Goal: Information Seeking & Learning: Learn about a topic

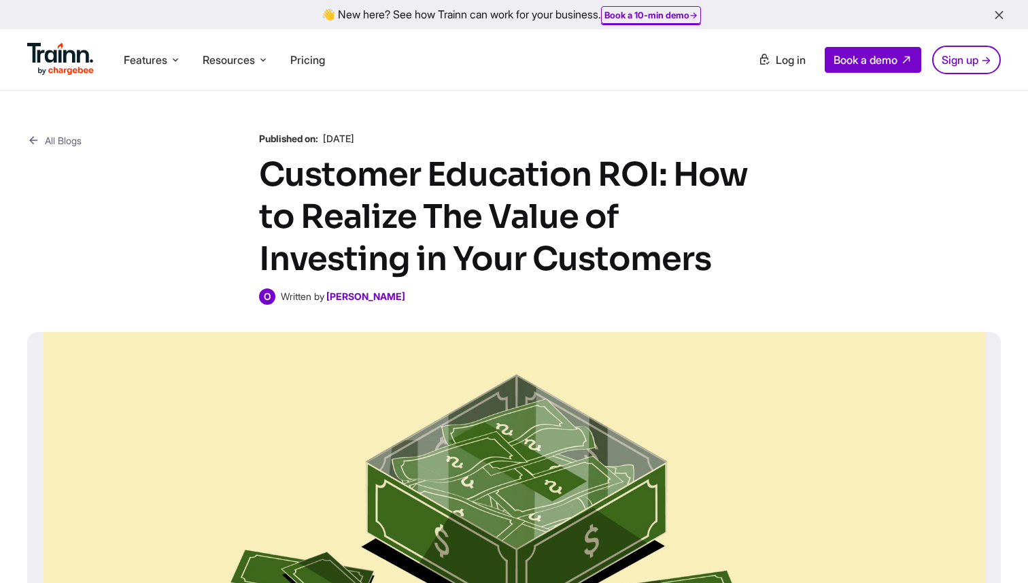
click at [76, 144] on link "All Blogs" at bounding box center [54, 140] width 54 height 17
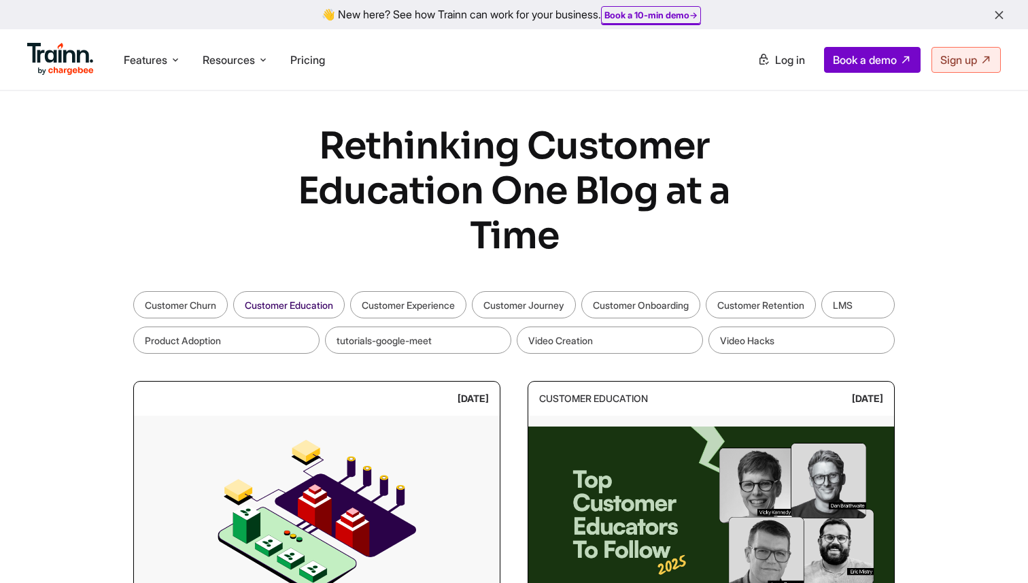
click at [310, 297] on link "Customer Education" at bounding box center [289, 304] width 112 height 27
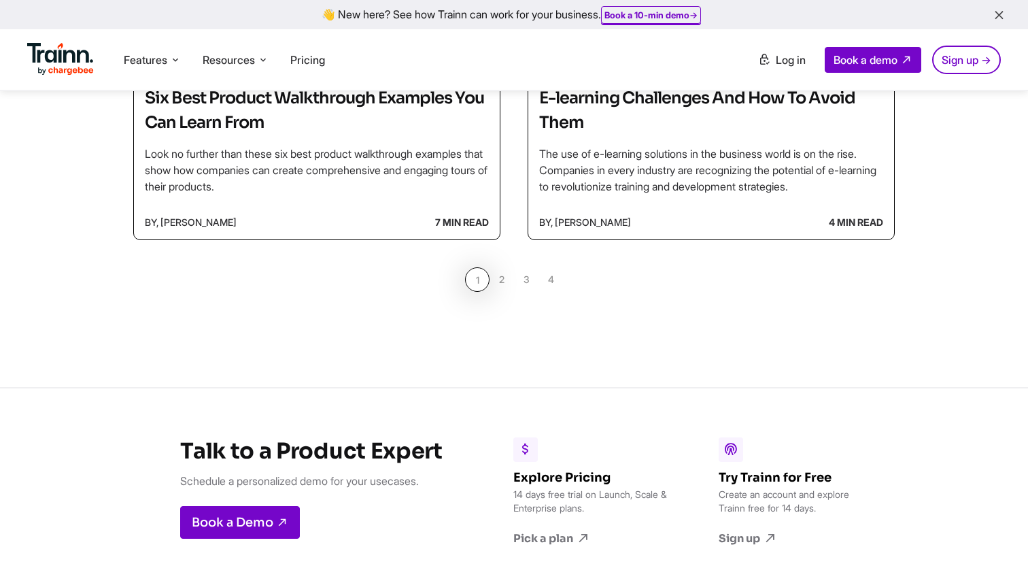
scroll to position [1226, 0]
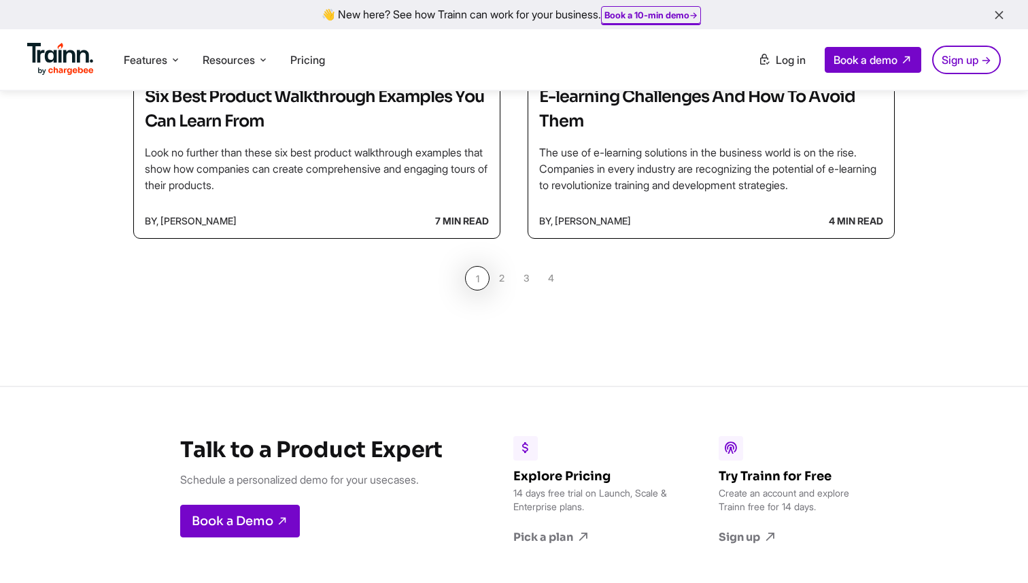
click at [502, 278] on link "2" at bounding box center [502, 278] width 24 height 24
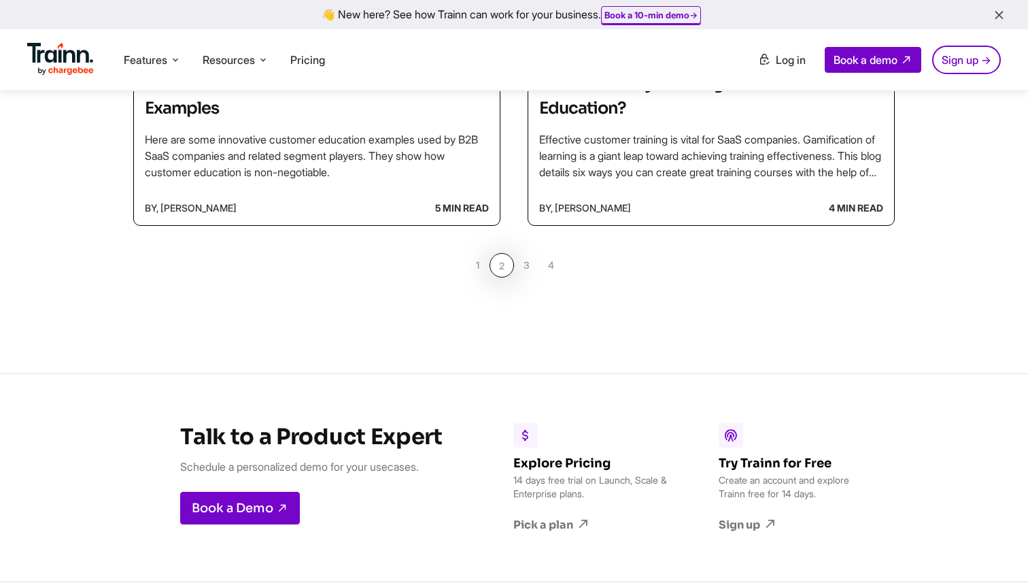
scroll to position [1252, 0]
click at [482, 267] on link "1" at bounding box center [477, 266] width 24 height 24
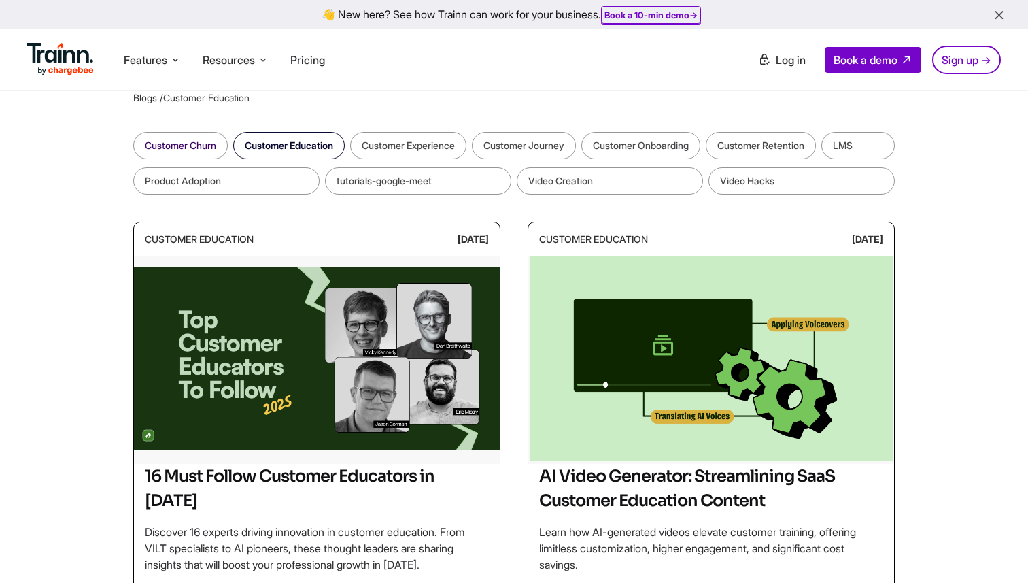
click at [211, 147] on link "Customer Churn" at bounding box center [180, 145] width 95 height 27
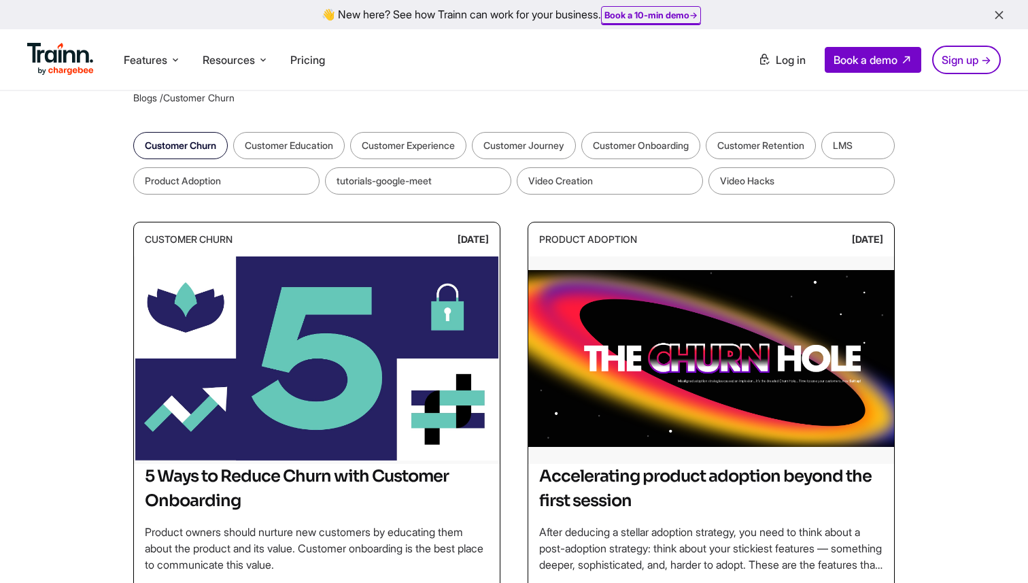
click at [189, 150] on link "Customer Churn" at bounding box center [180, 145] width 95 height 27
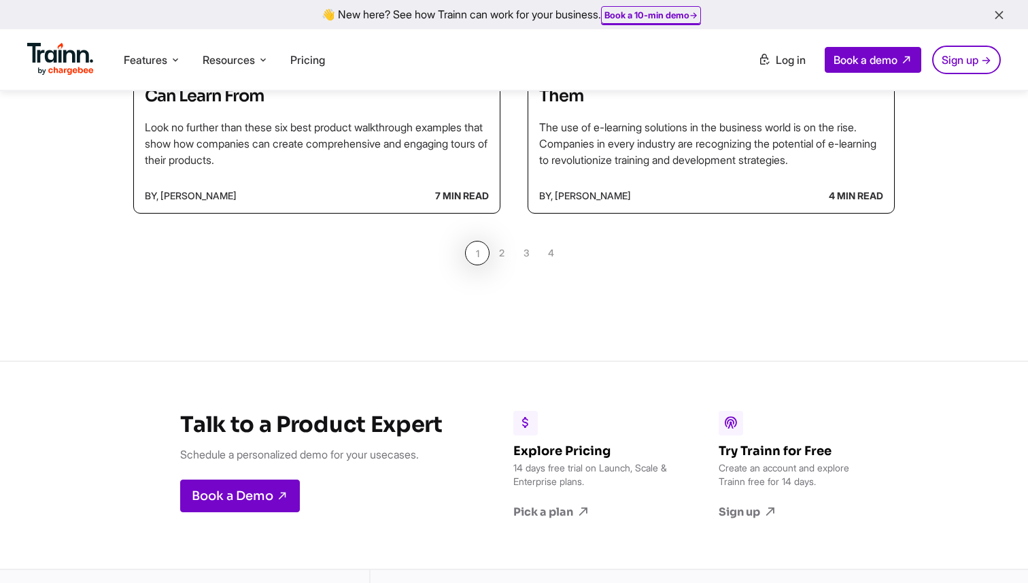
scroll to position [1226, 0]
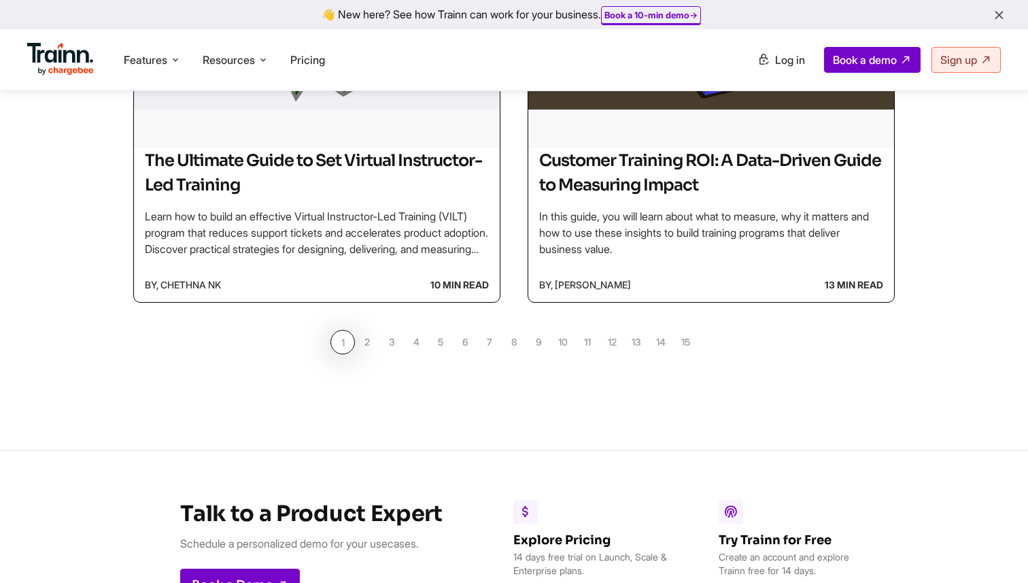
scroll to position [1336, 0]
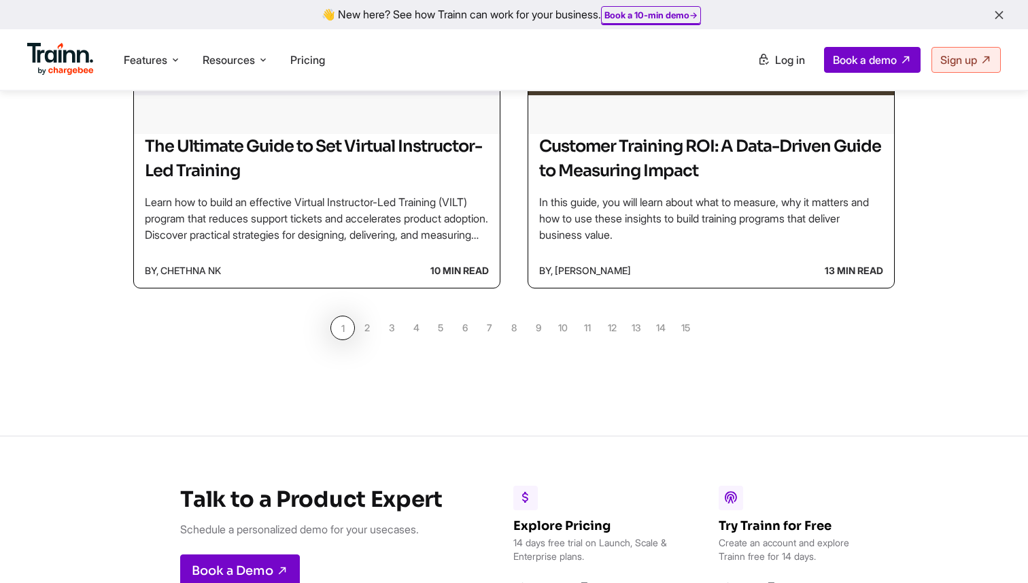
click at [365, 331] on link "2" at bounding box center [367, 328] width 24 height 24
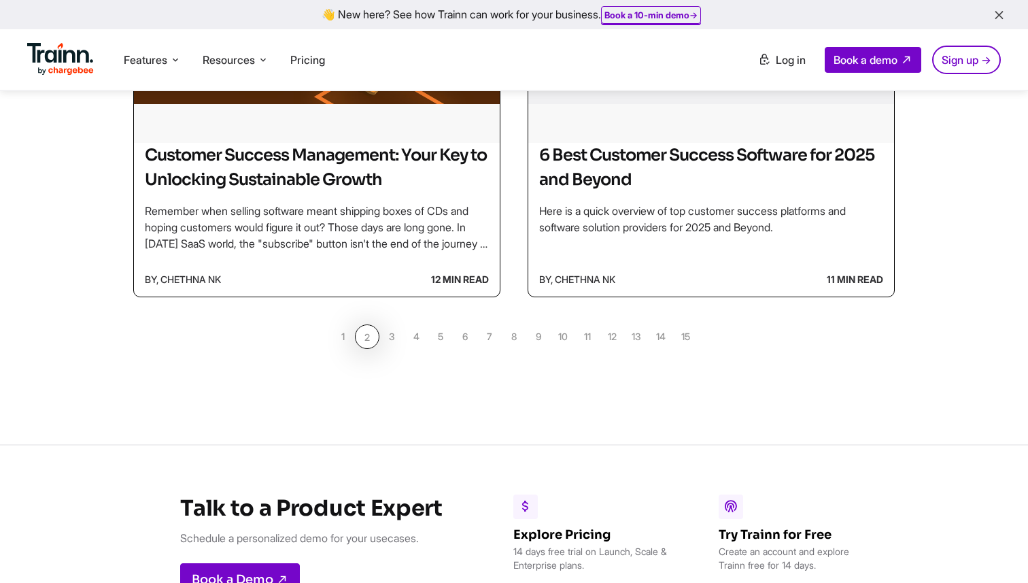
scroll to position [1329, 0]
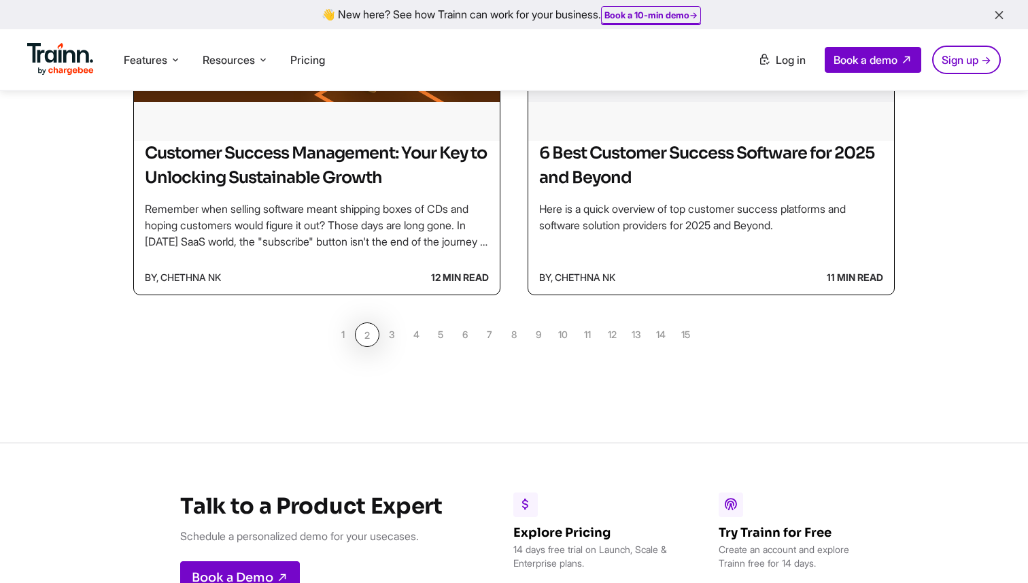
click at [387, 336] on link "3" at bounding box center [392, 334] width 24 height 24
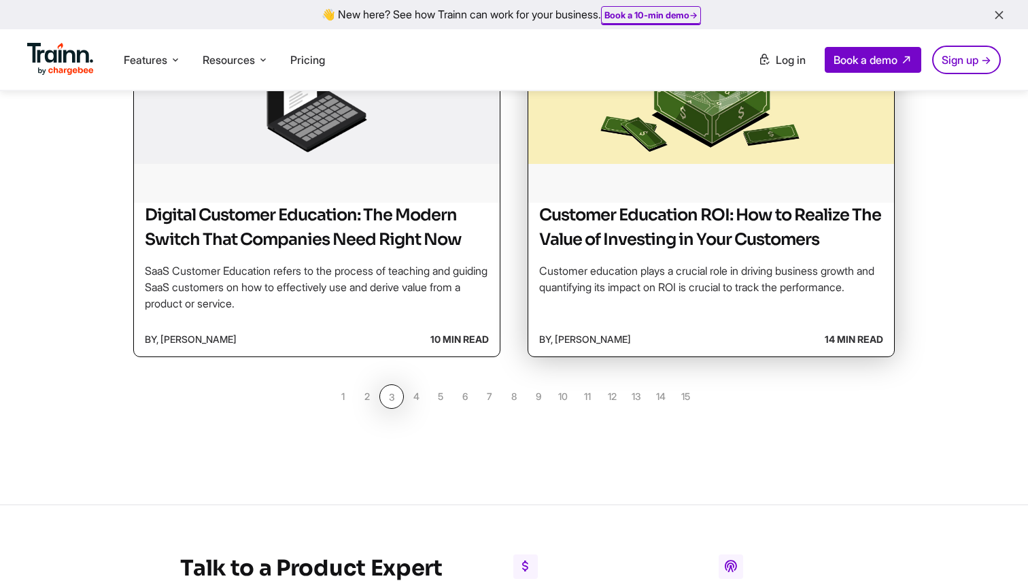
scroll to position [1257, 0]
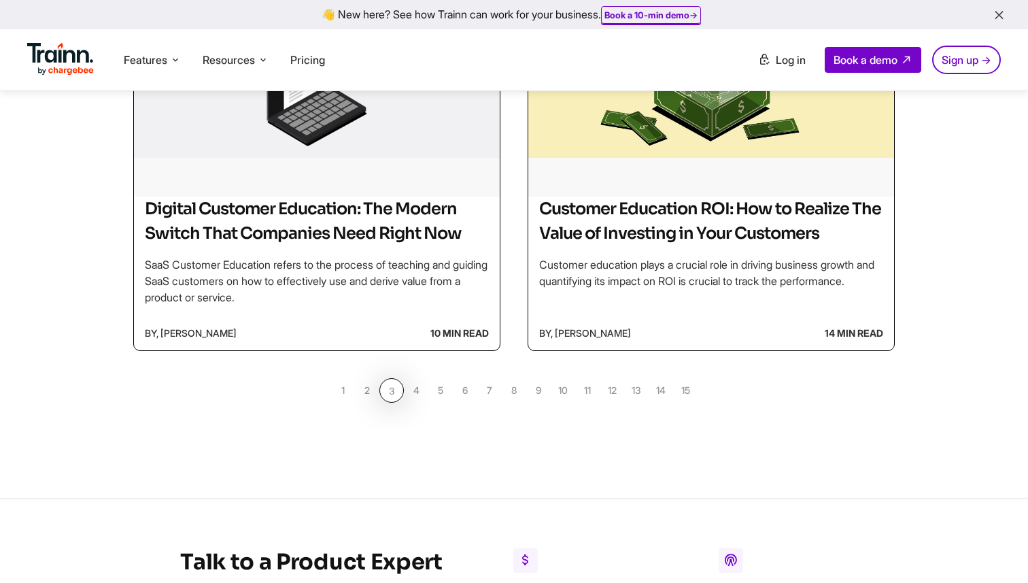
click at [688, 403] on link "15" at bounding box center [685, 390] width 24 height 24
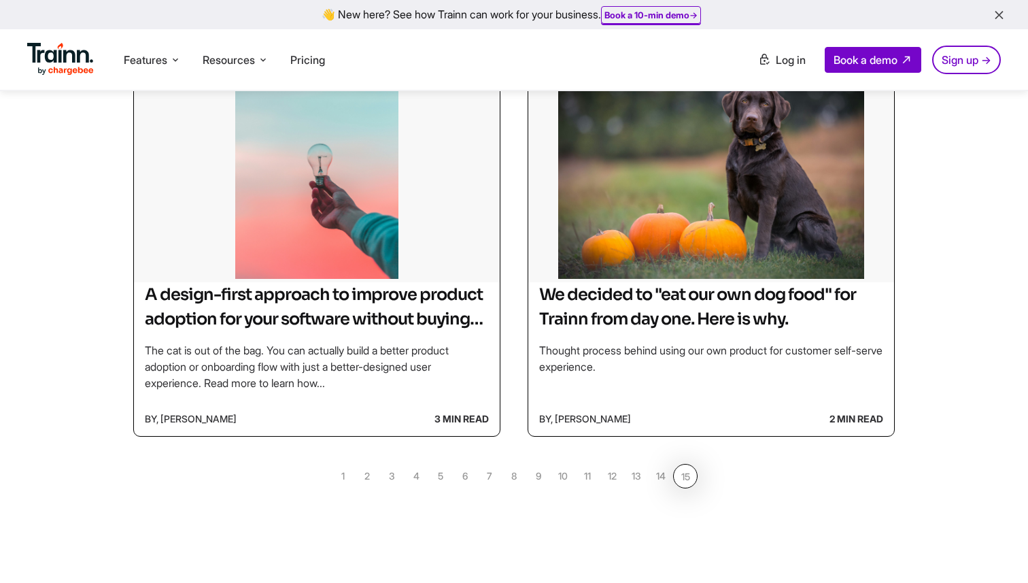
scroll to position [426, 0]
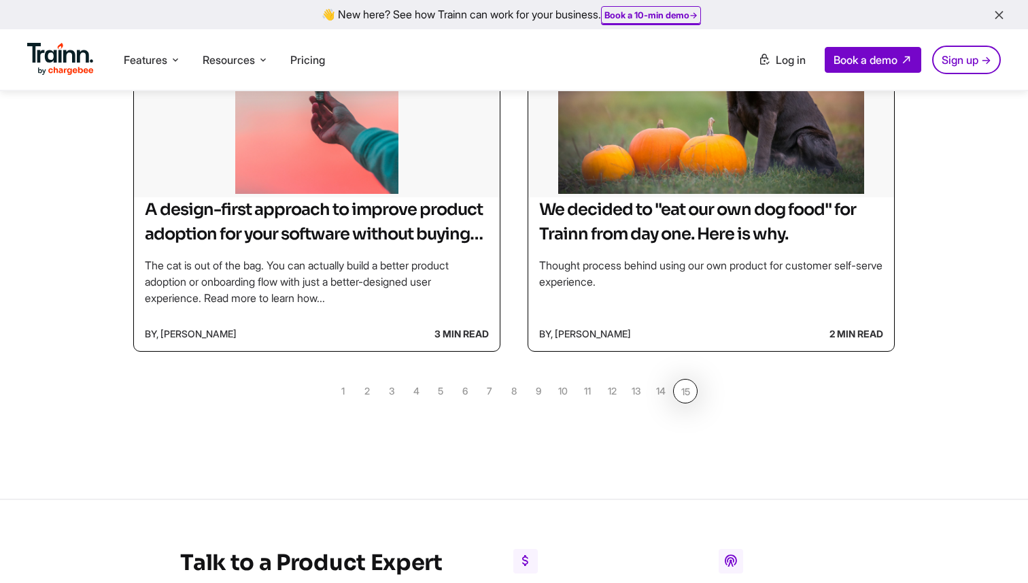
click at [658, 392] on link "14" at bounding box center [661, 391] width 24 height 24
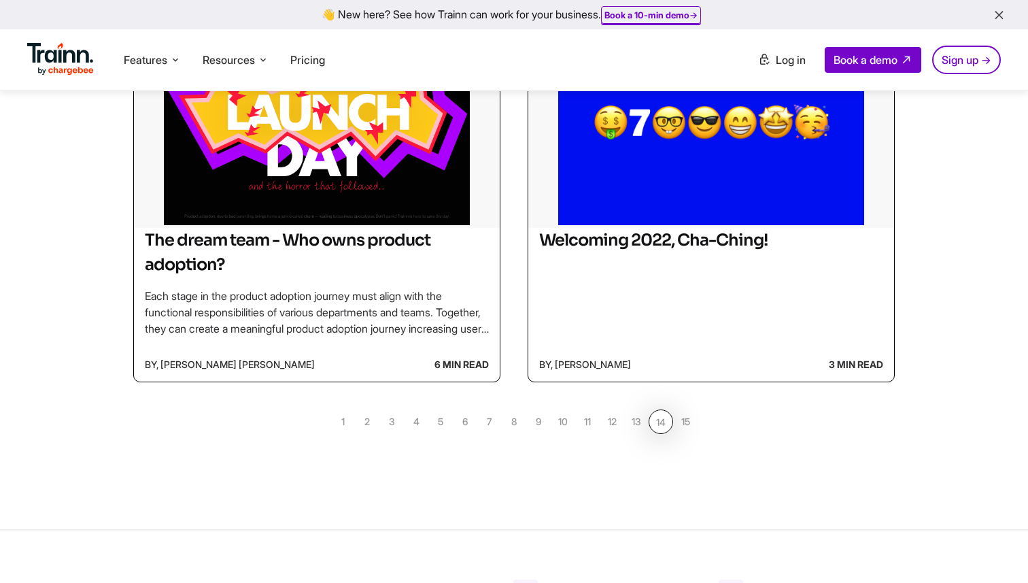
scroll to position [1249, 0]
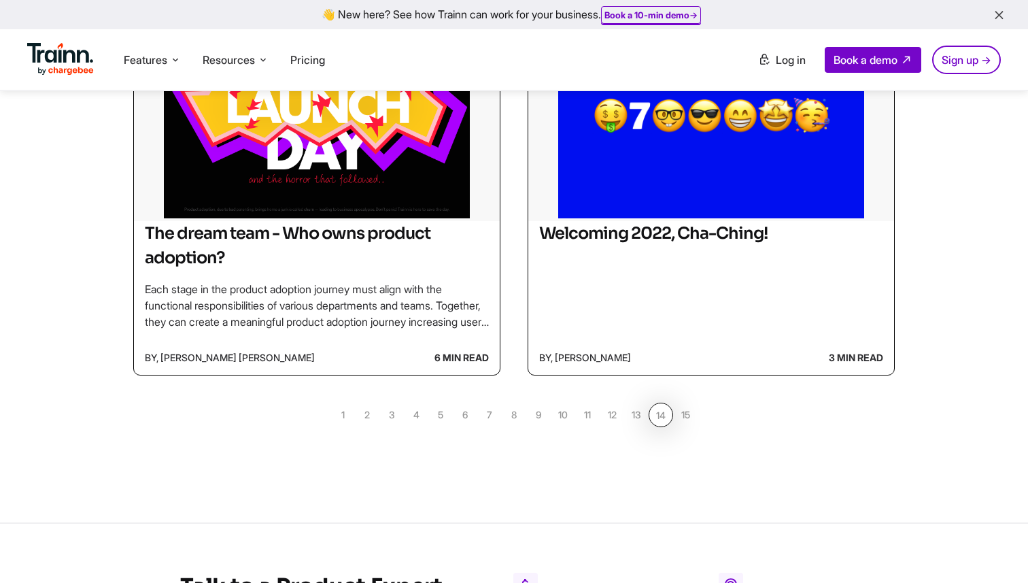
click at [641, 416] on link "13" at bounding box center [636, 415] width 24 height 24
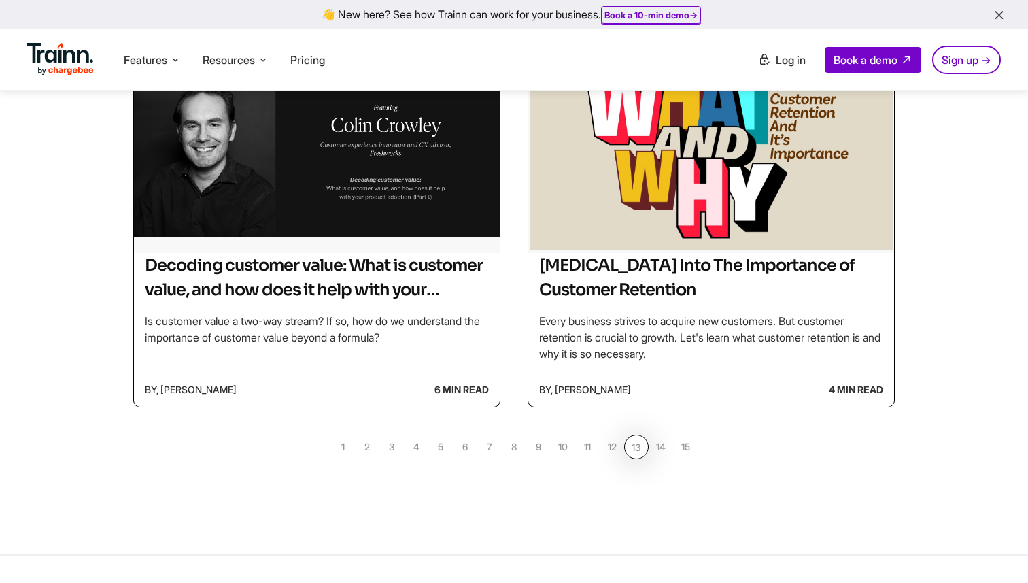
scroll to position [1224, 0]
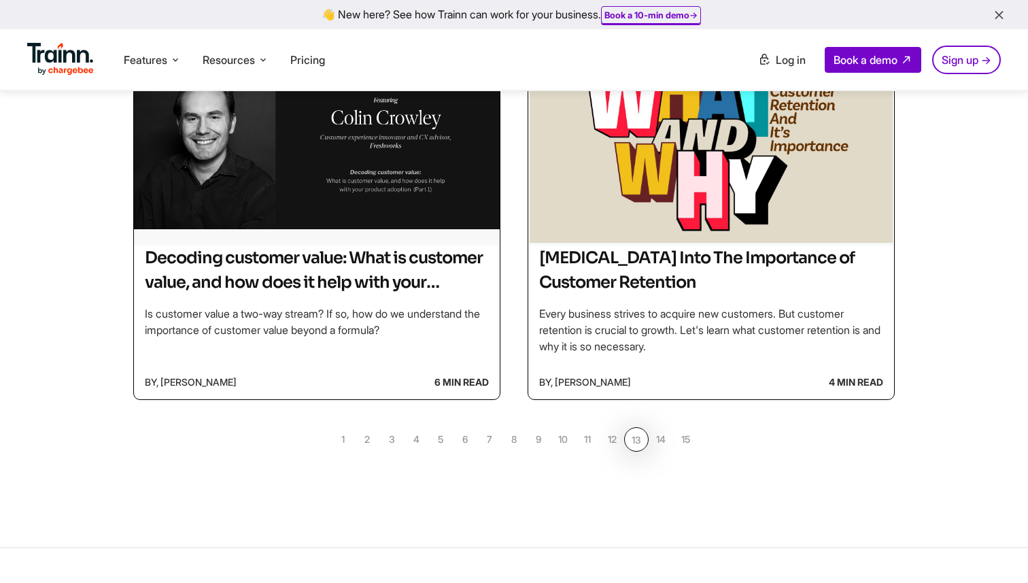
click at [616, 436] on link "12" at bounding box center [612, 439] width 24 height 24
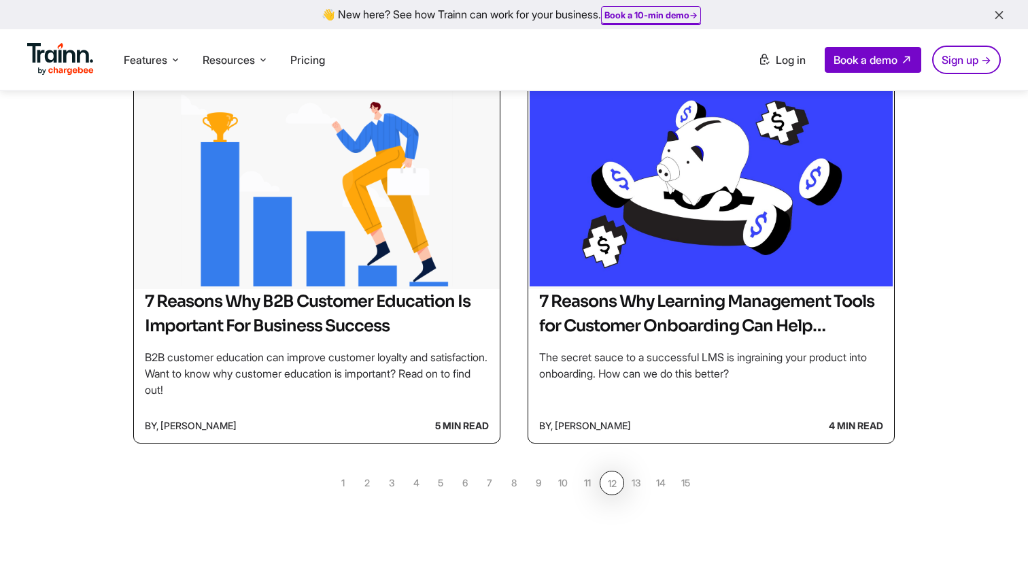
scroll to position [1164, 0]
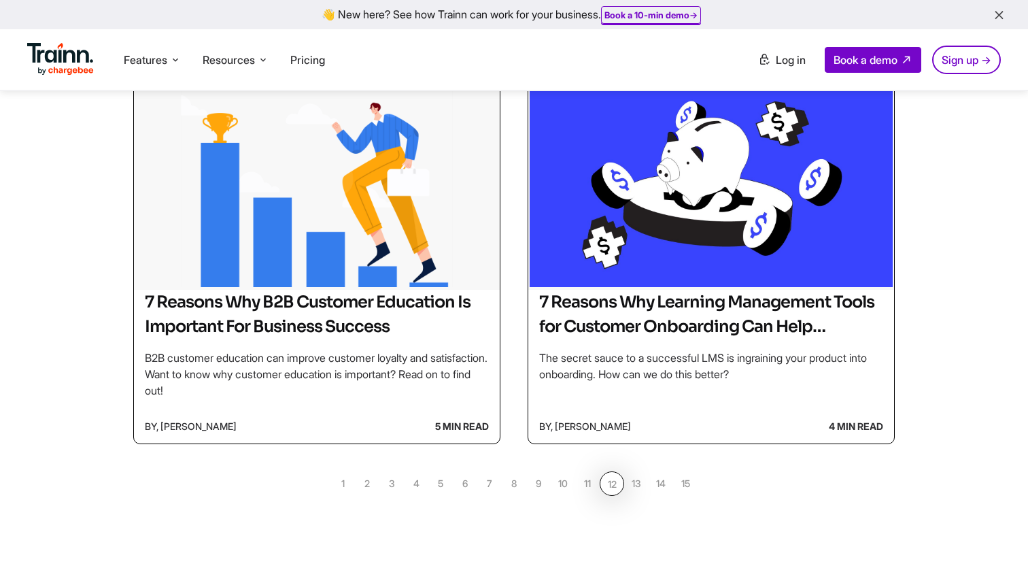
click at [586, 481] on link "11" at bounding box center [587, 483] width 24 height 24
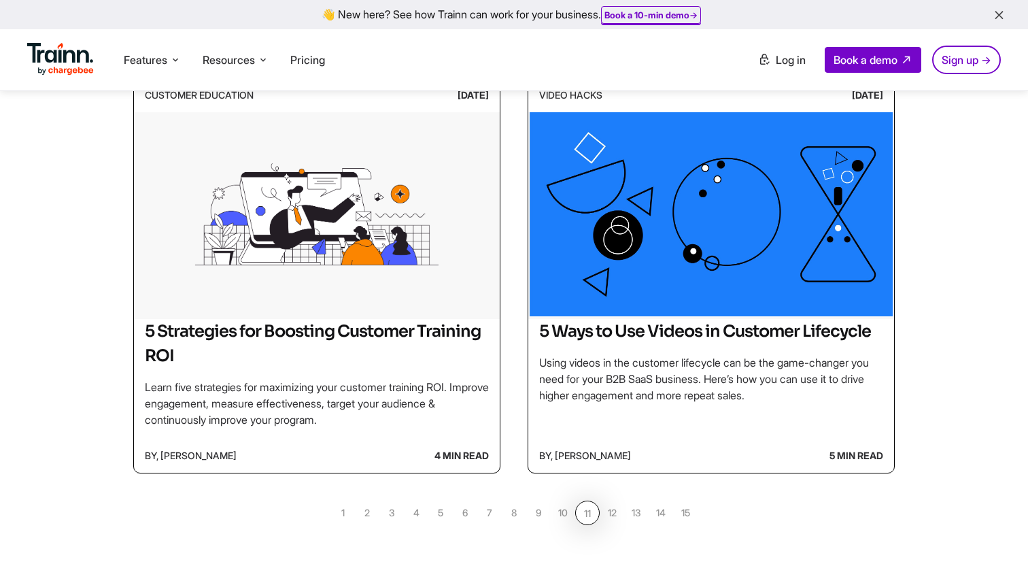
scroll to position [1147, 0]
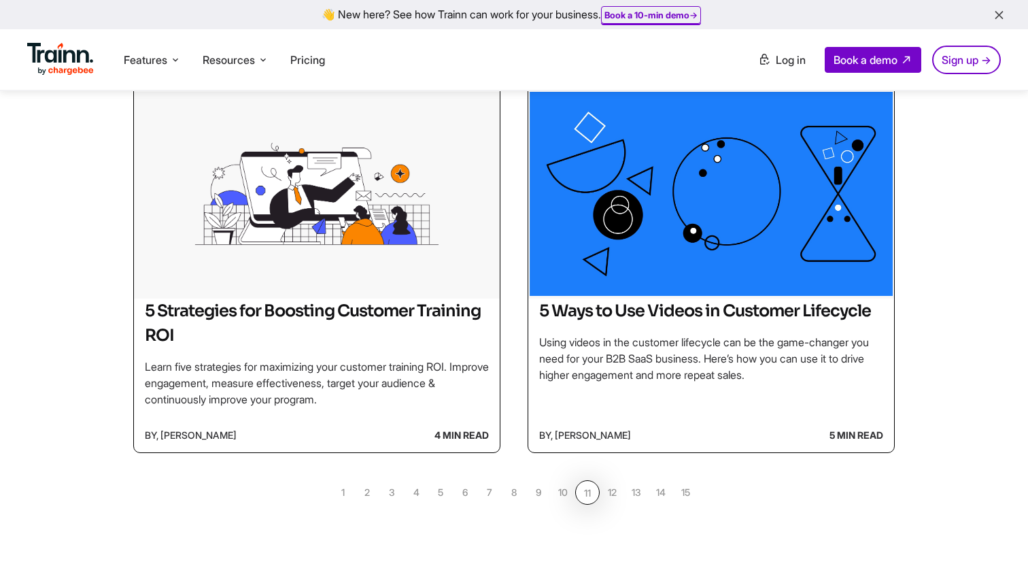
click at [565, 490] on link "10" at bounding box center [563, 492] width 24 height 24
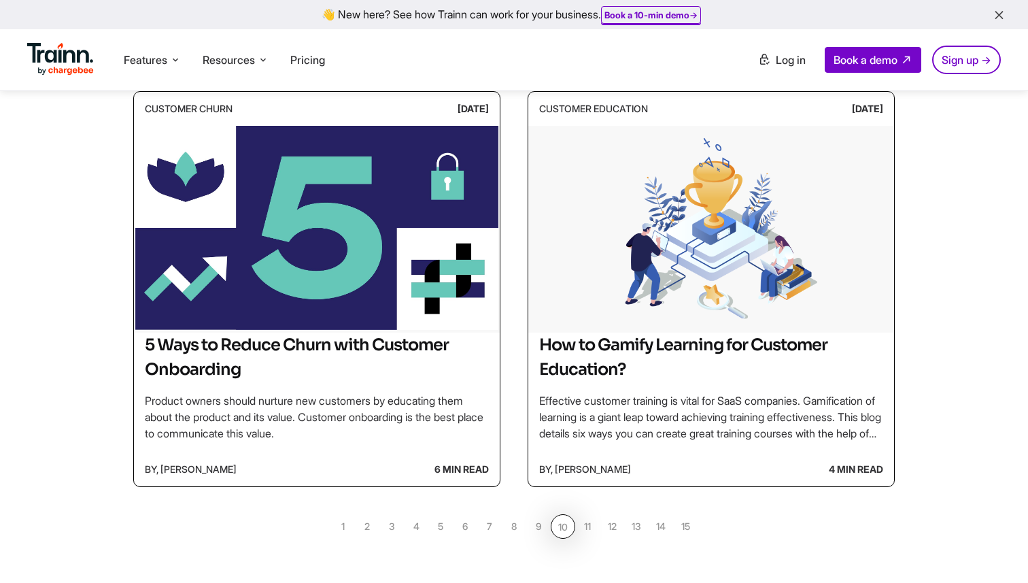
scroll to position [1142, 0]
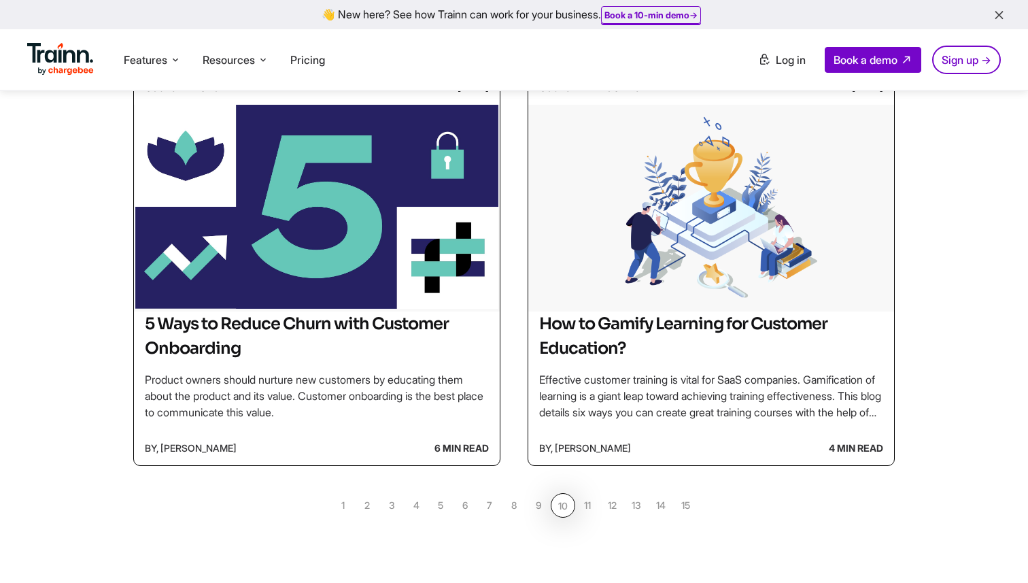
click at [538, 518] on link "9" at bounding box center [538, 505] width 24 height 24
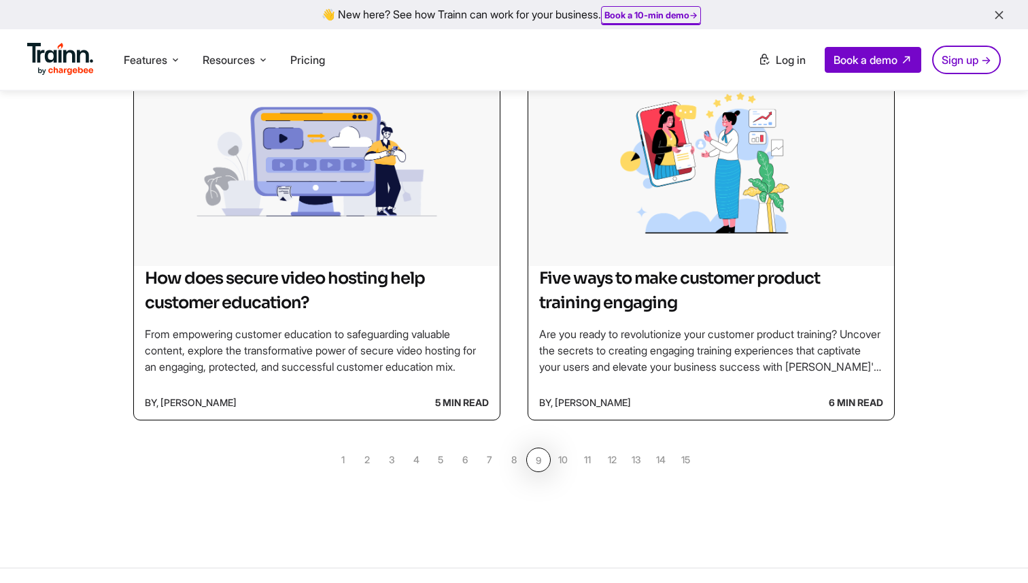
scroll to position [1219, 0]
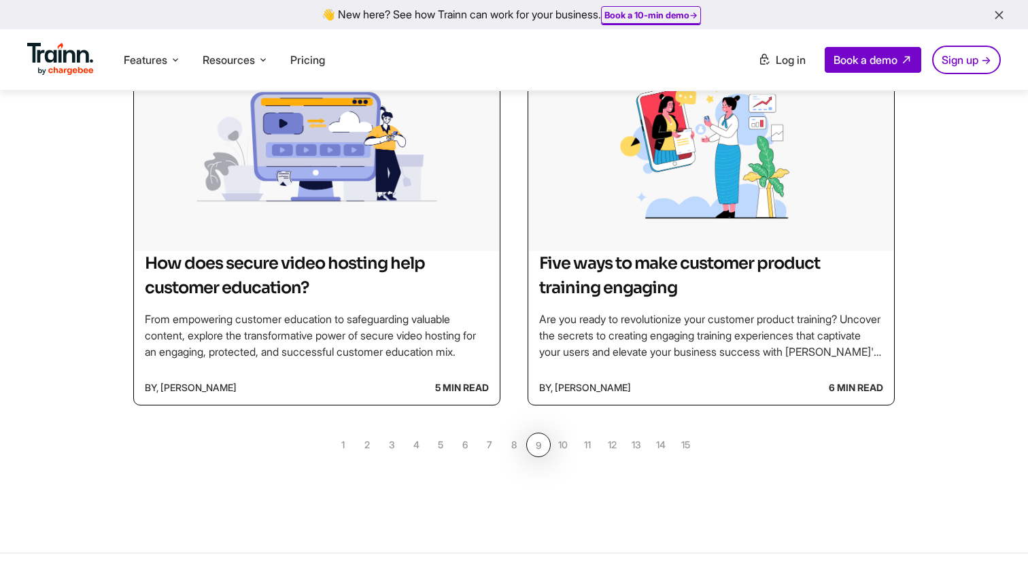
click at [560, 447] on link "10" at bounding box center [563, 445] width 24 height 24
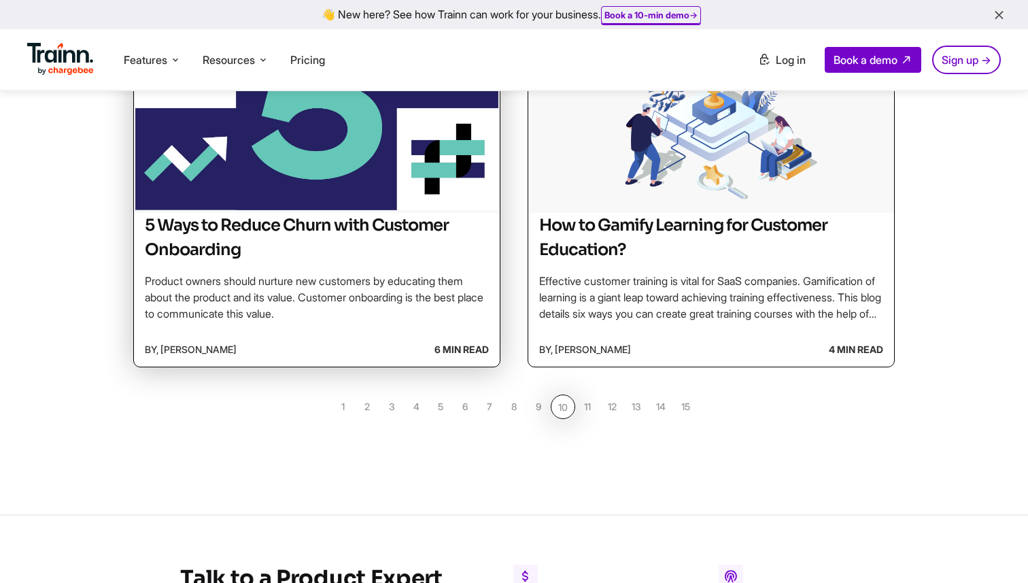
scroll to position [1240, 0]
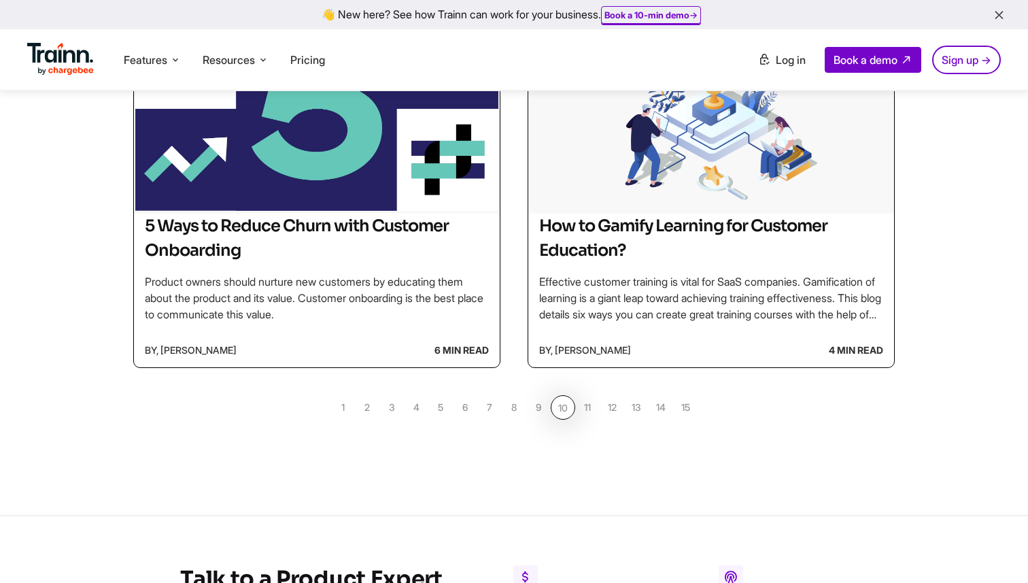
click at [533, 420] on link "9" at bounding box center [538, 407] width 24 height 24
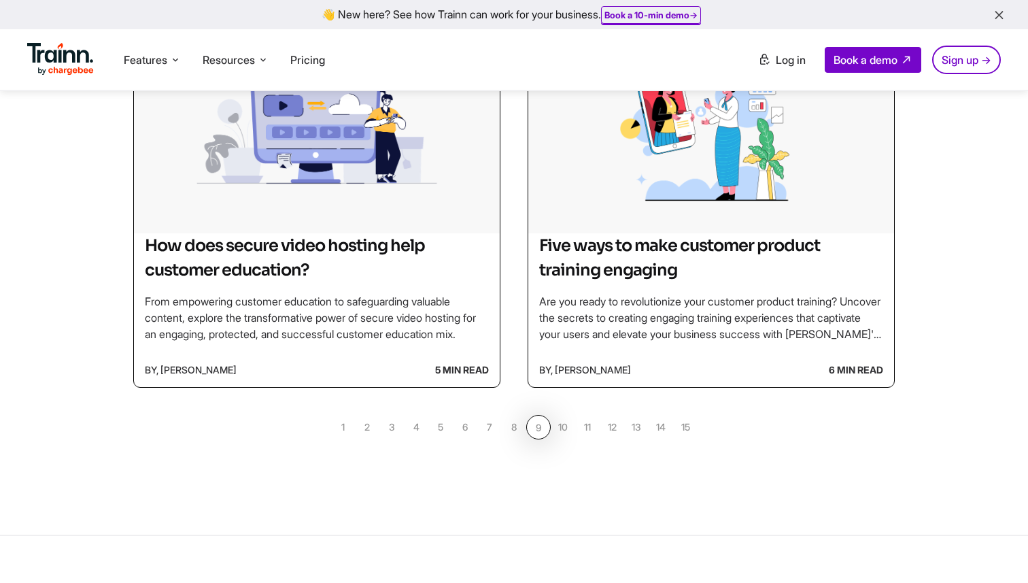
scroll to position [1237, 0]
click at [516, 429] on link "8" at bounding box center [514, 426] width 24 height 24
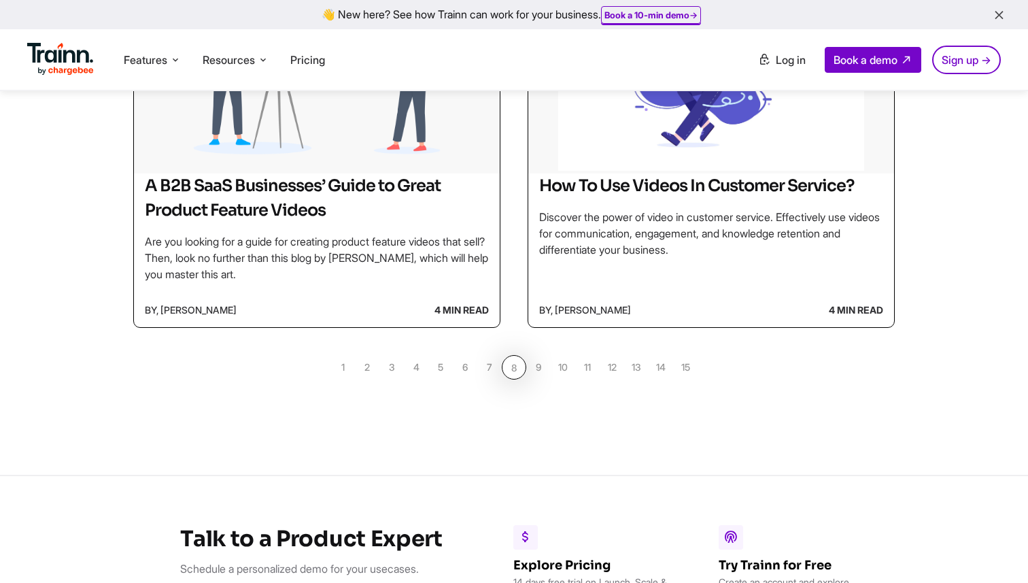
scroll to position [1292, 0]
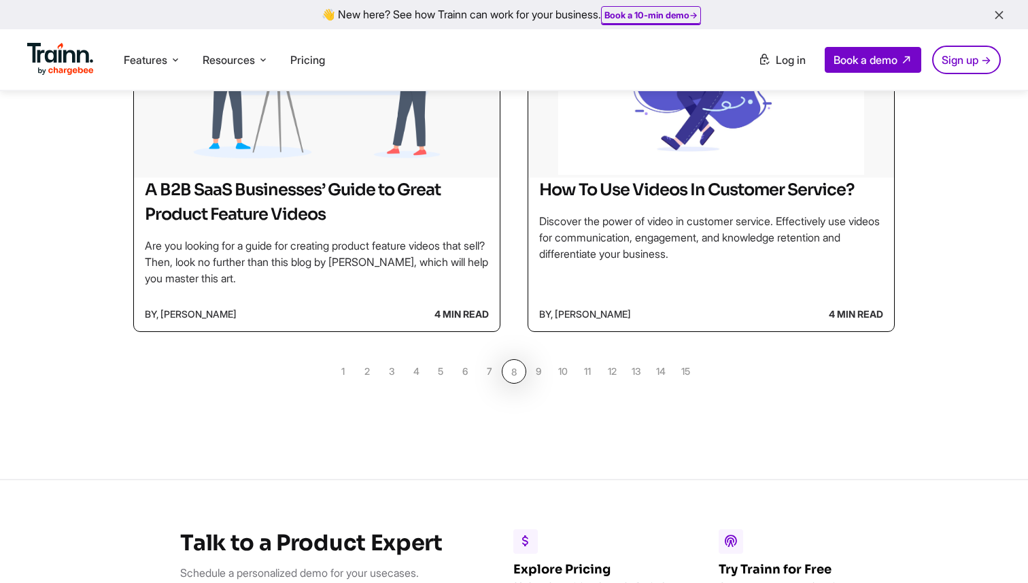
click at [492, 369] on link "7" at bounding box center [489, 371] width 24 height 24
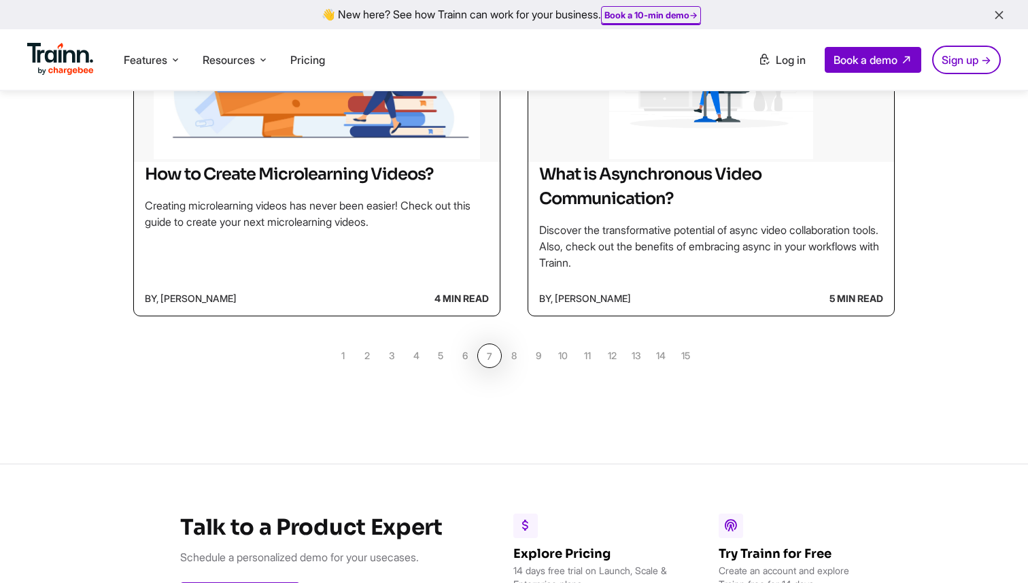
scroll to position [1315, 0]
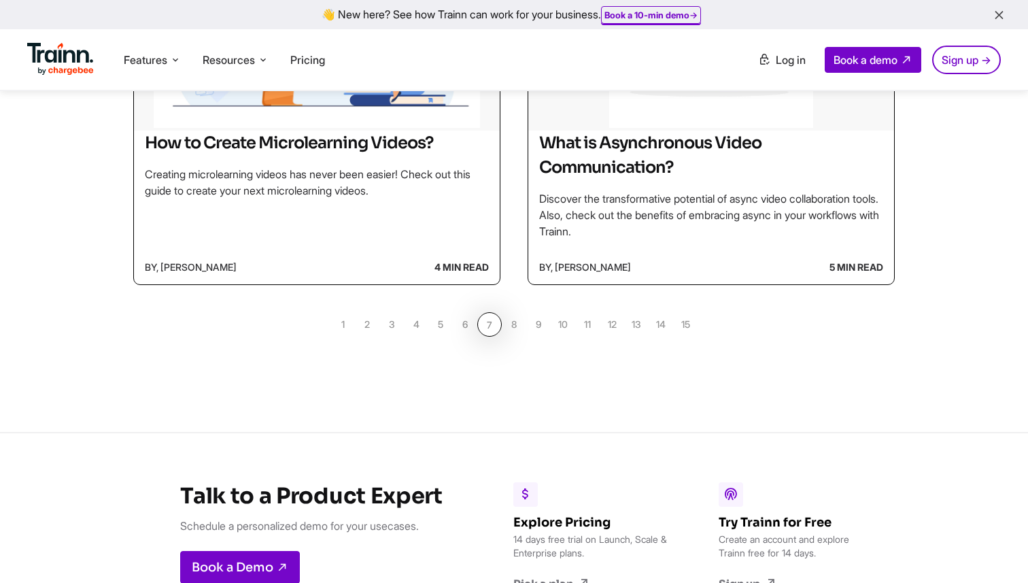
click at [465, 320] on link "6" at bounding box center [465, 324] width 24 height 24
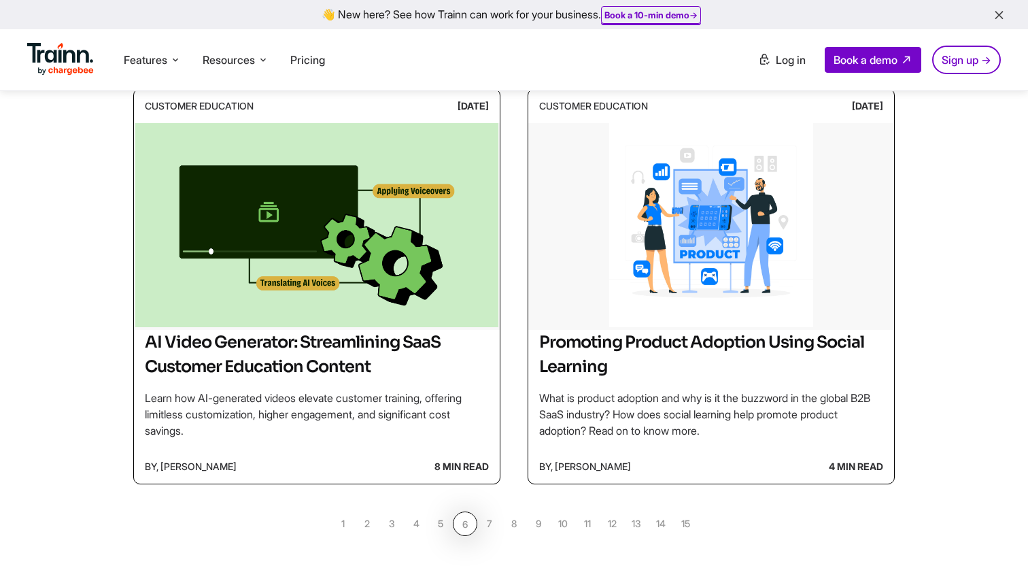
scroll to position [1143, 0]
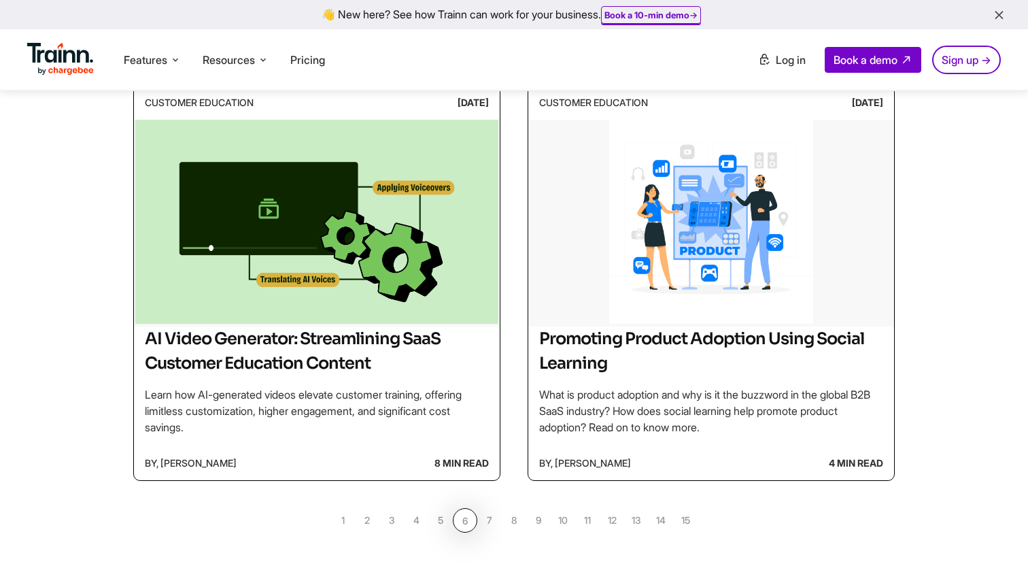
click at [442, 520] on link "5" at bounding box center [441, 520] width 24 height 24
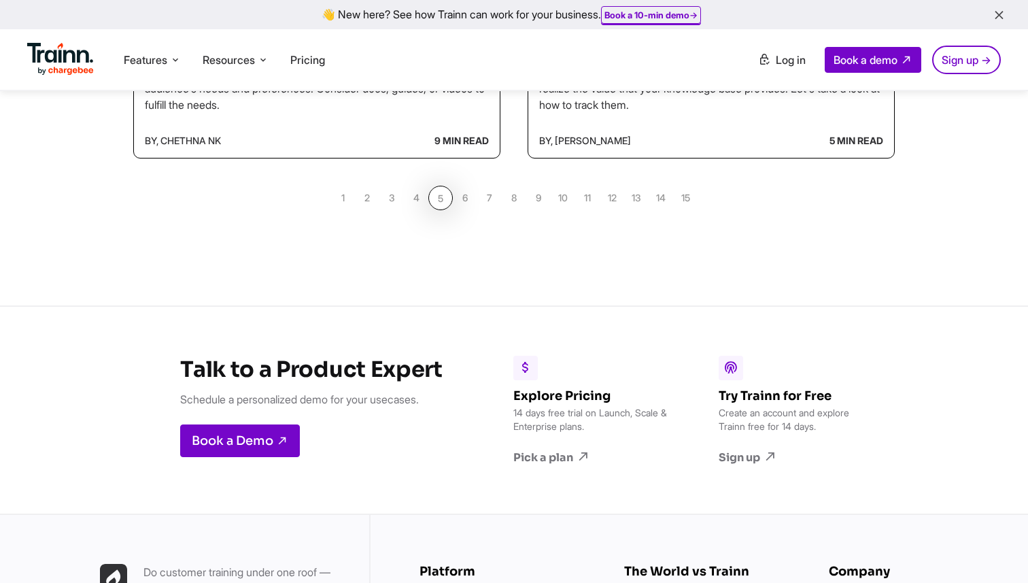
scroll to position [1466, 0]
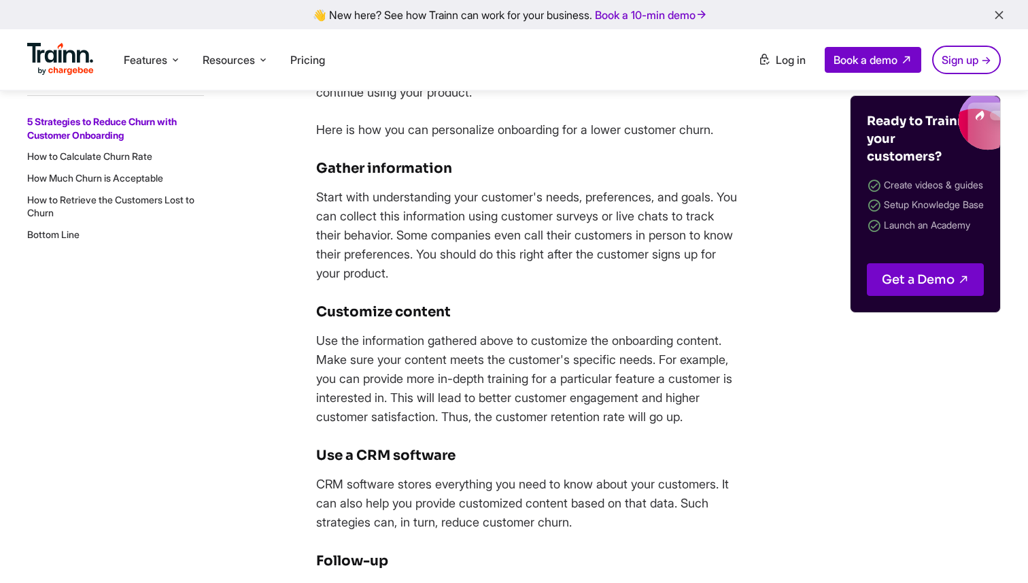
scroll to position [1373, 0]
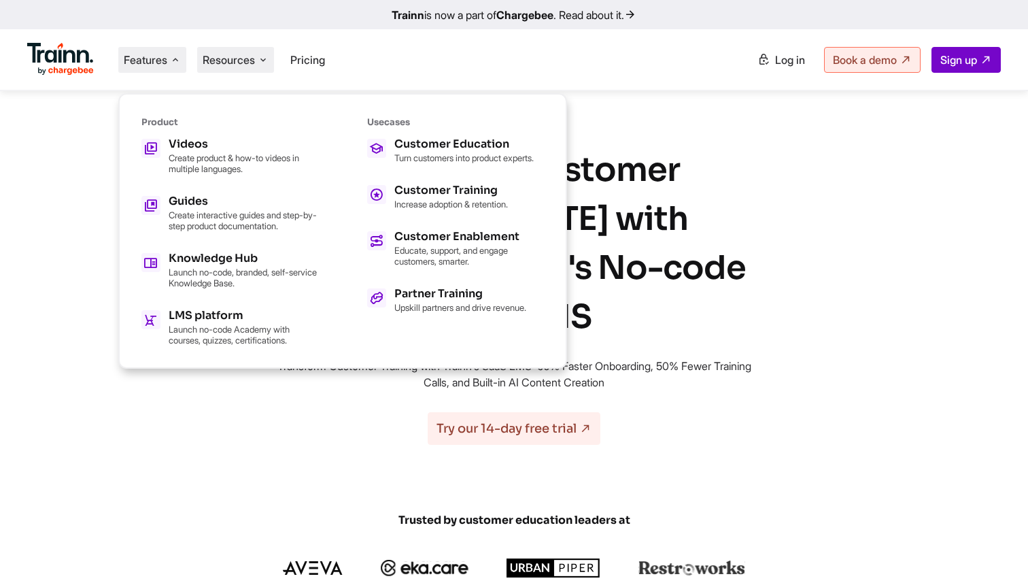
click at [207, 66] on span "Resources" at bounding box center [229, 59] width 52 height 15
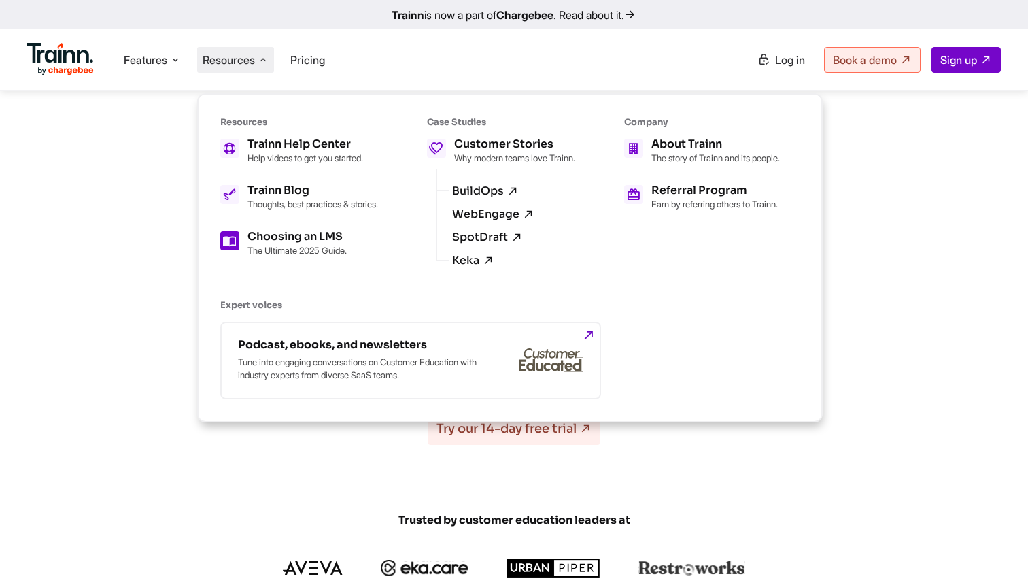
click at [282, 241] on h5 "Choosing an LMS" at bounding box center [297, 236] width 99 height 11
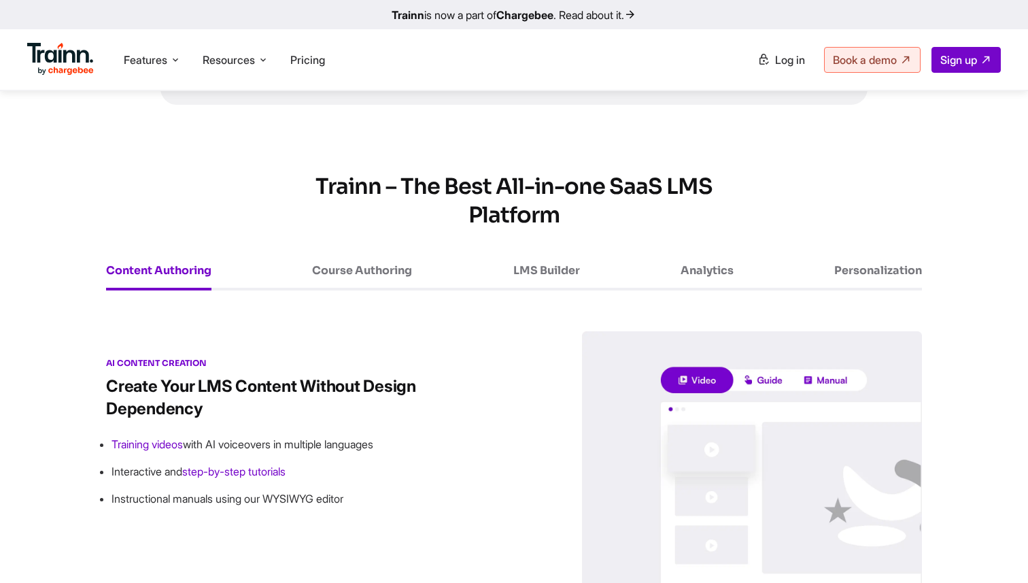
scroll to position [2893, 0]
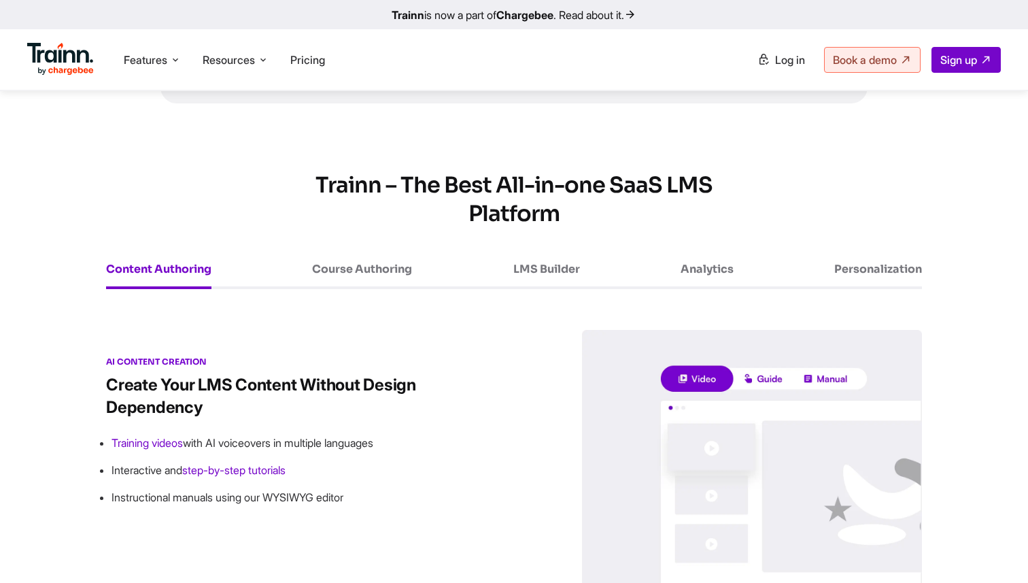
click at [113, 367] on span "AI Content Creation" at bounding box center [156, 361] width 101 height 10
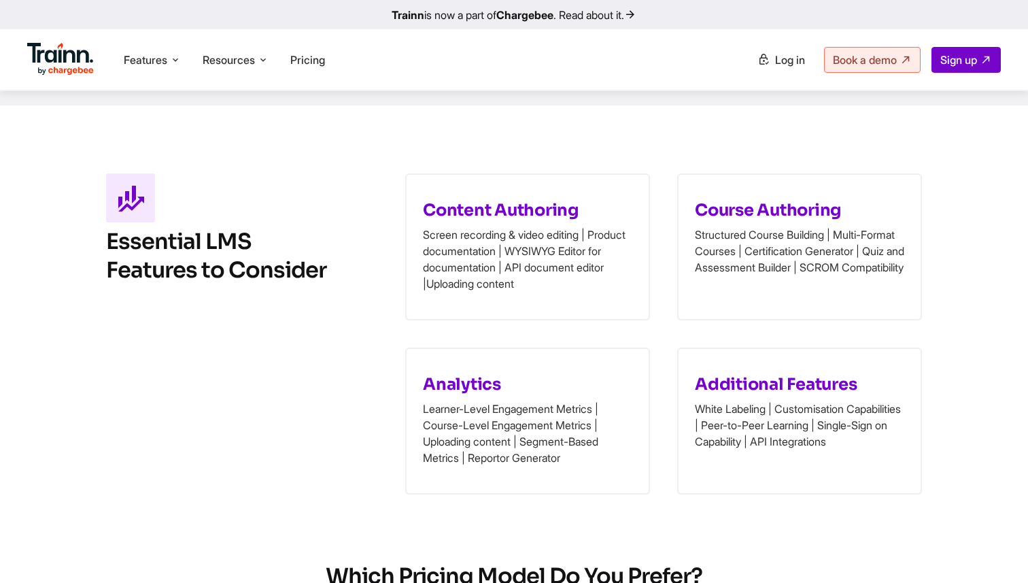
scroll to position [1746, 0]
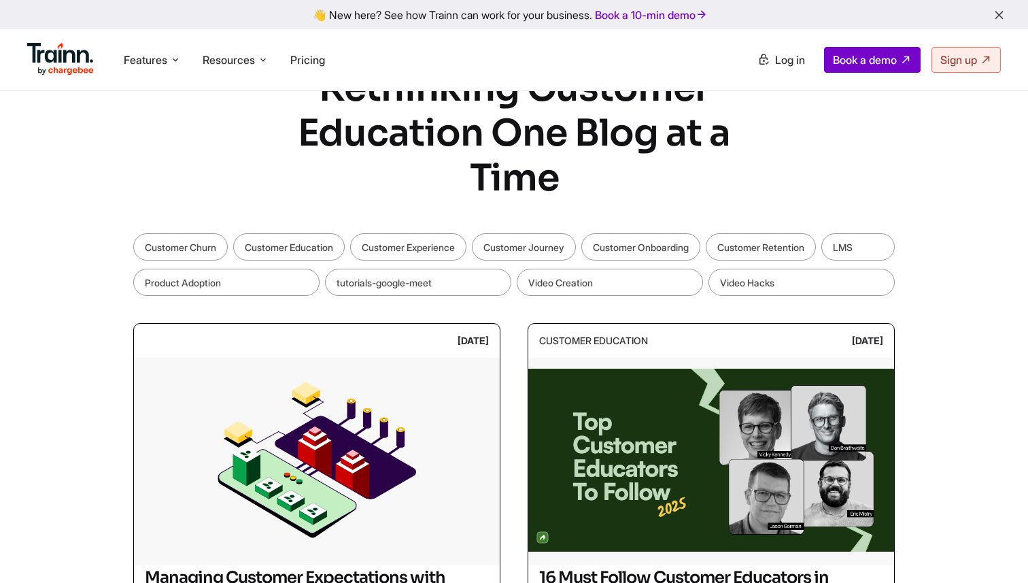
scroll to position [70, 0]
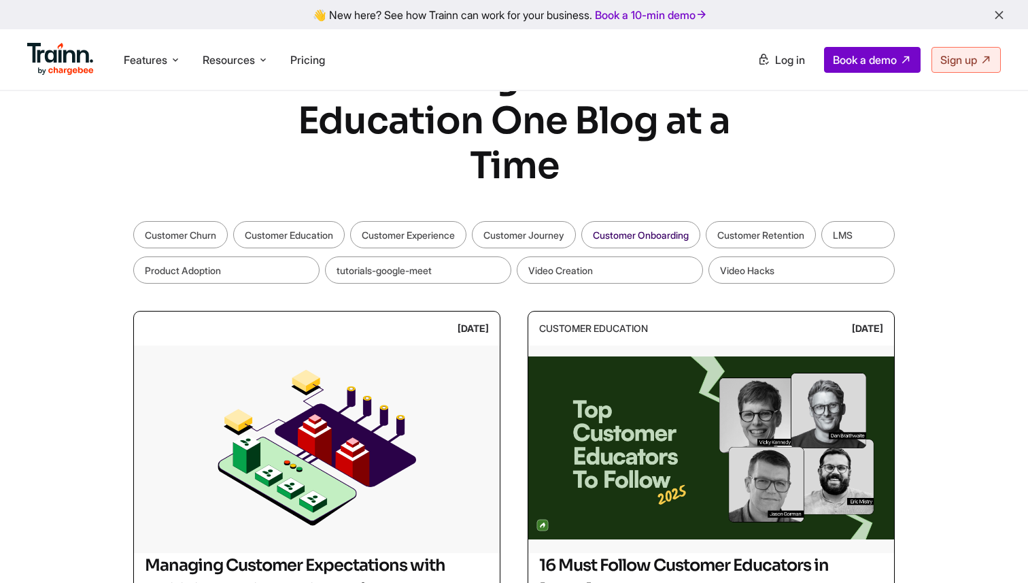
click at [662, 234] on link "Customer Onboarding" at bounding box center [641, 234] width 119 height 27
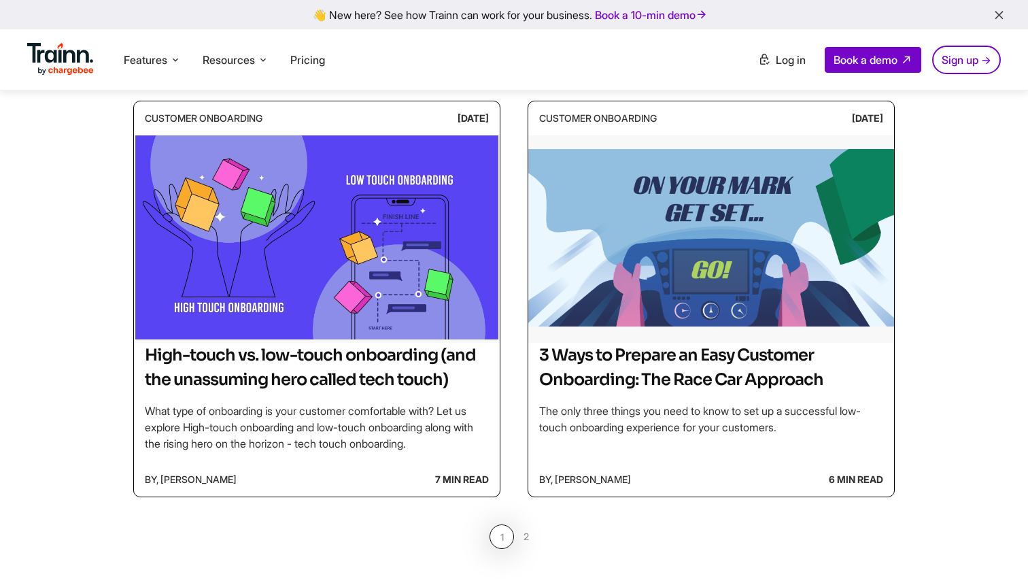
scroll to position [1043, 0]
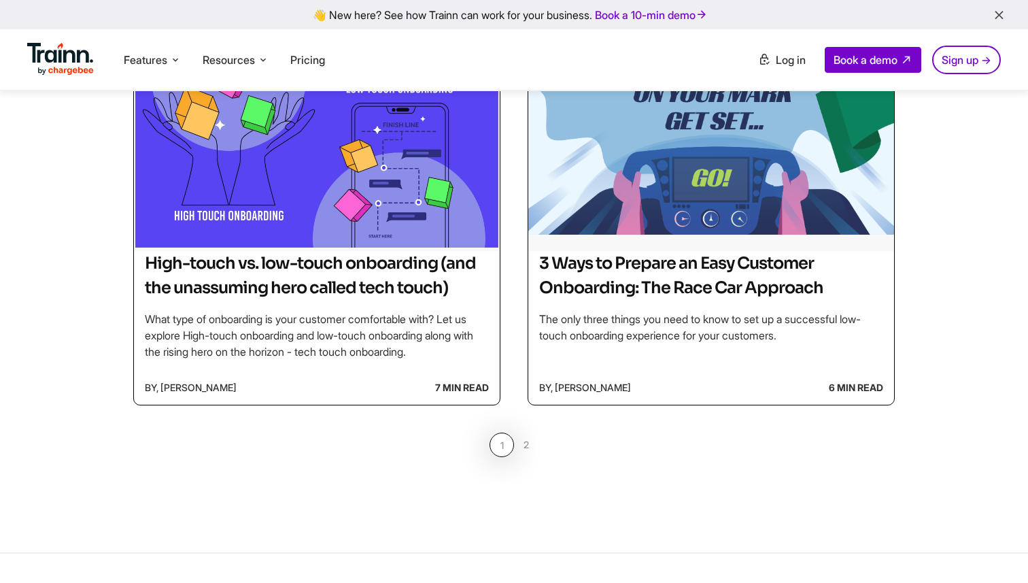
click at [529, 446] on link "2" at bounding box center [526, 445] width 24 height 24
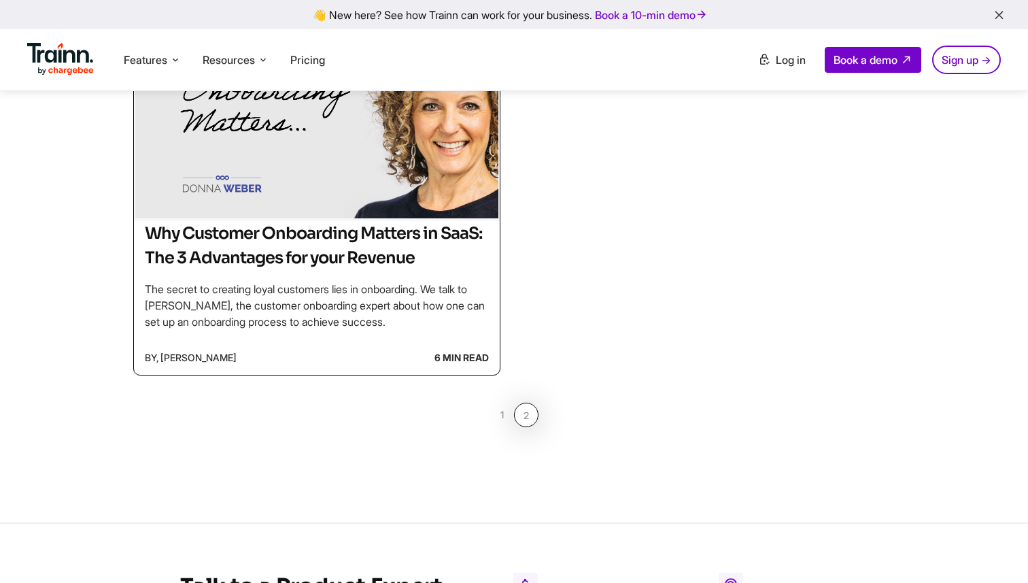
scroll to position [258, 0]
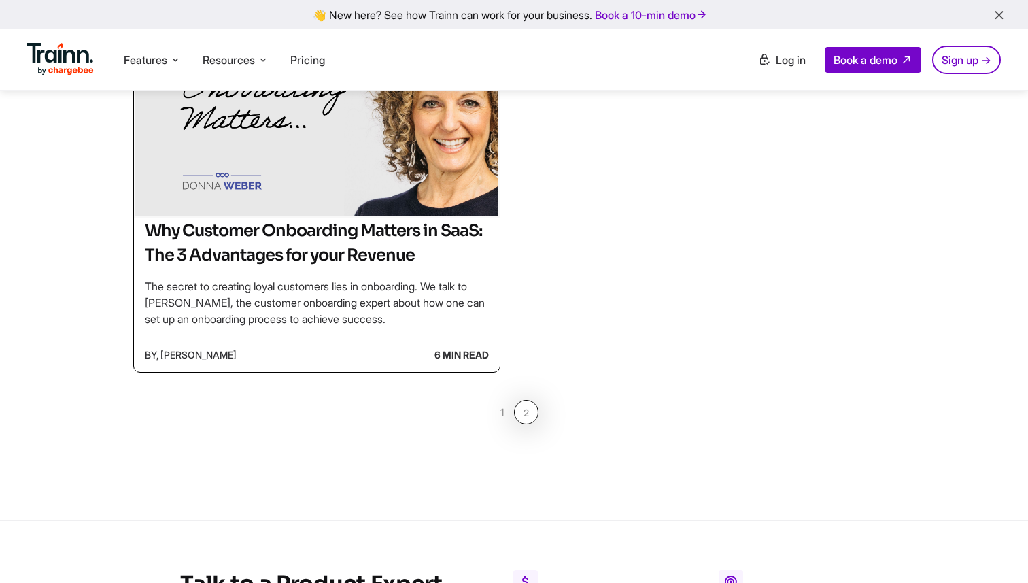
click at [499, 410] on link "1" at bounding box center [502, 412] width 24 height 24
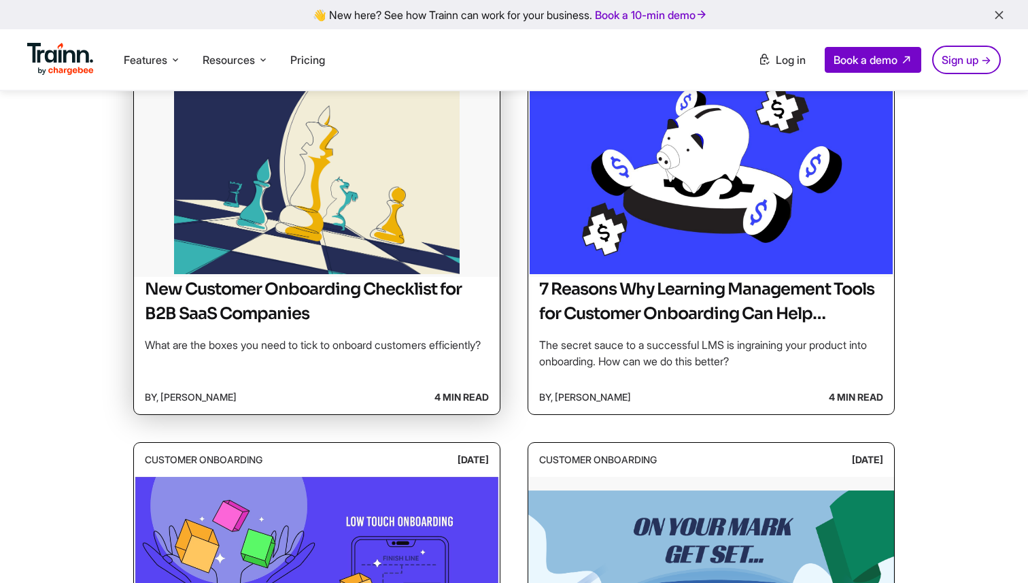
scroll to position [603, 0]
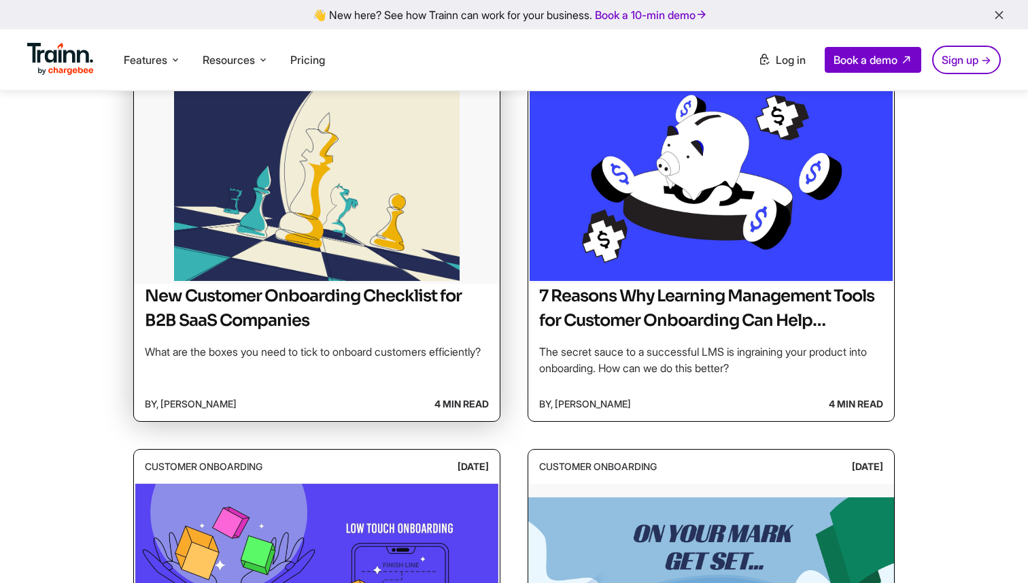
click at [231, 343] on div "New Customer Onboarding Checklist for B2B SaaS Companies What are the boxes you…" at bounding box center [317, 322] width 344 height 76
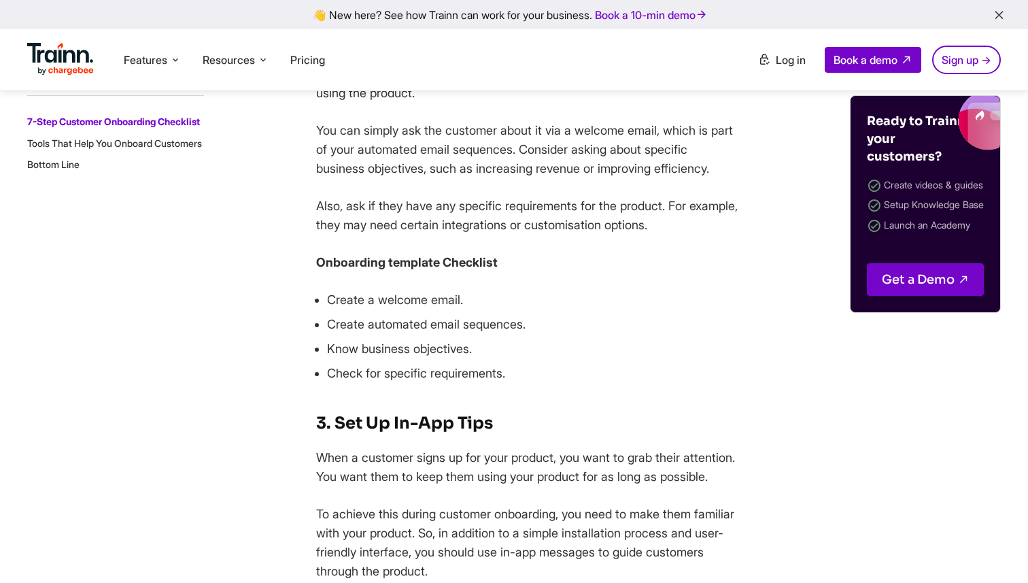
scroll to position [1421, 0]
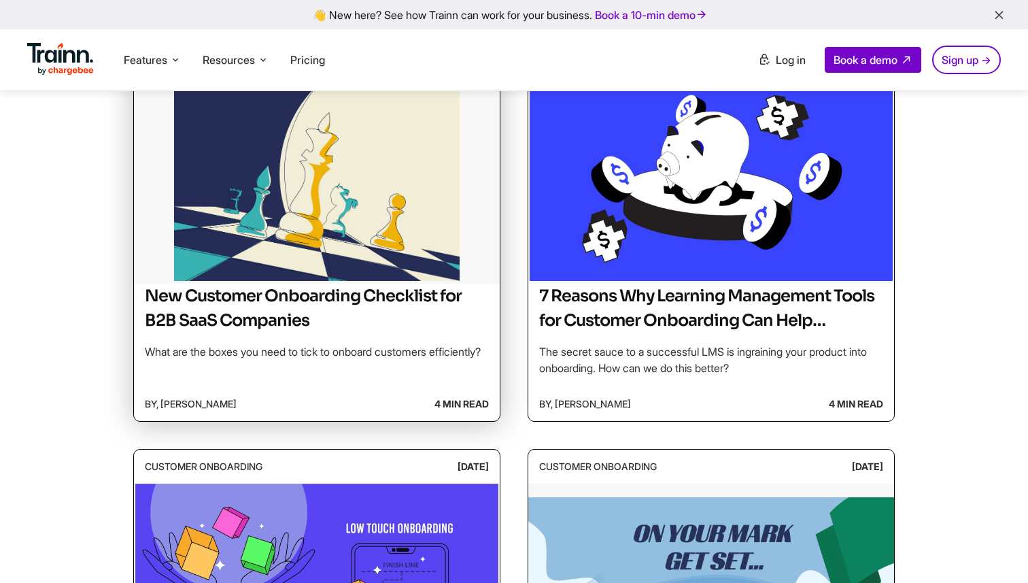
scroll to position [605, 0]
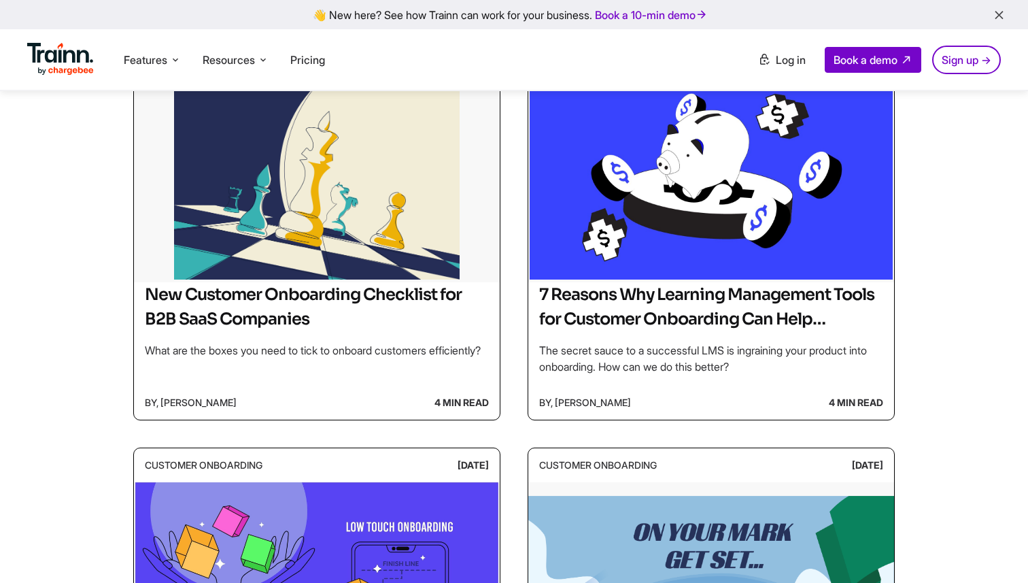
click at [988, 337] on div "Blogs / Customer Onboarding Customer Churn Customer Education Customer Experien…" at bounding box center [514, 204] width 1028 height 1436
click at [987, 377] on div "Blogs / Customer Onboarding Customer Churn Customer Education Customer Experien…" at bounding box center [514, 204] width 1028 height 1436
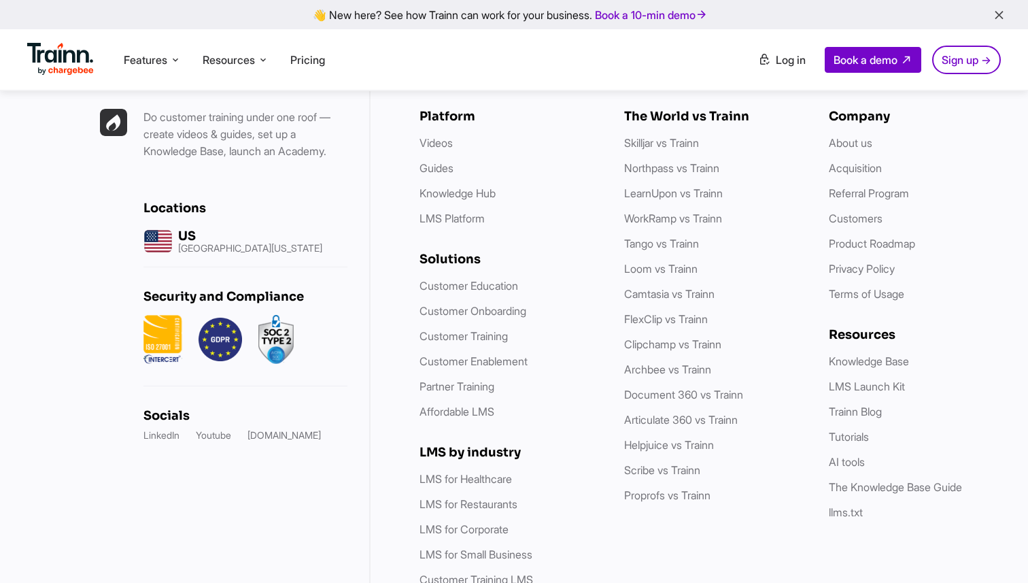
scroll to position [1829, 0]
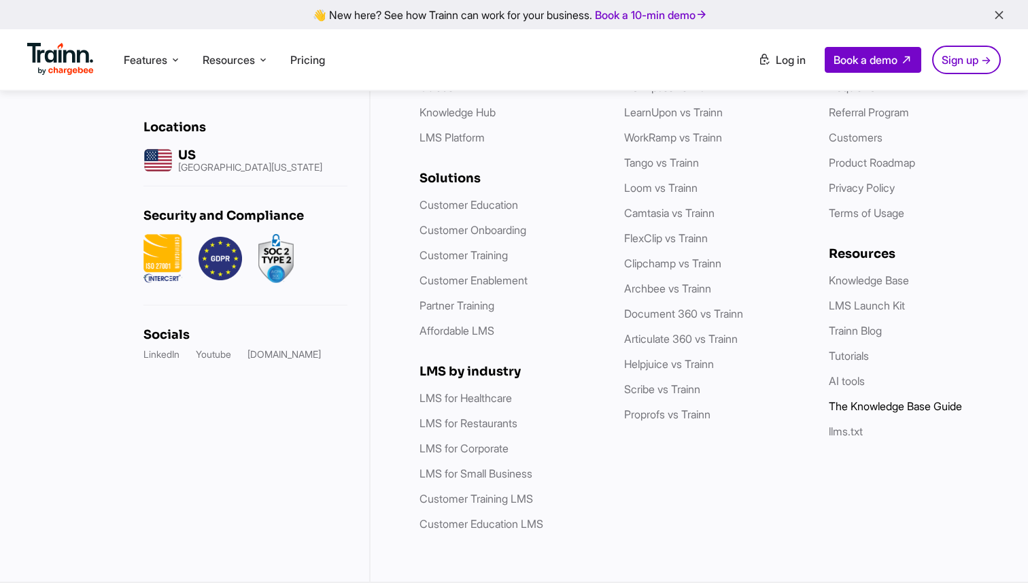
click at [894, 409] on link "The Knowledge Base Guide" at bounding box center [895, 406] width 133 height 14
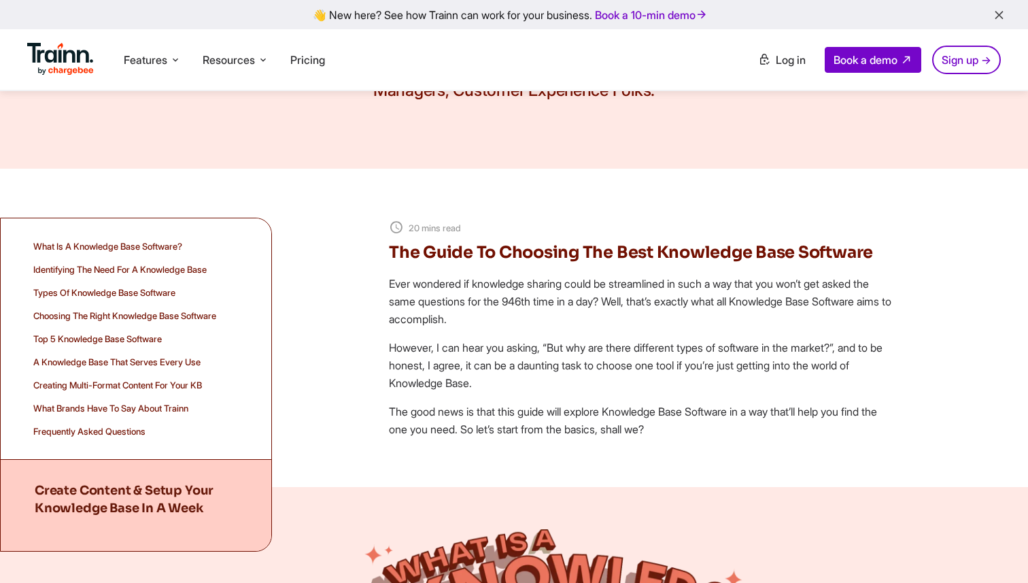
scroll to position [207, 0]
